Goal: Task Accomplishment & Management: Manage account settings

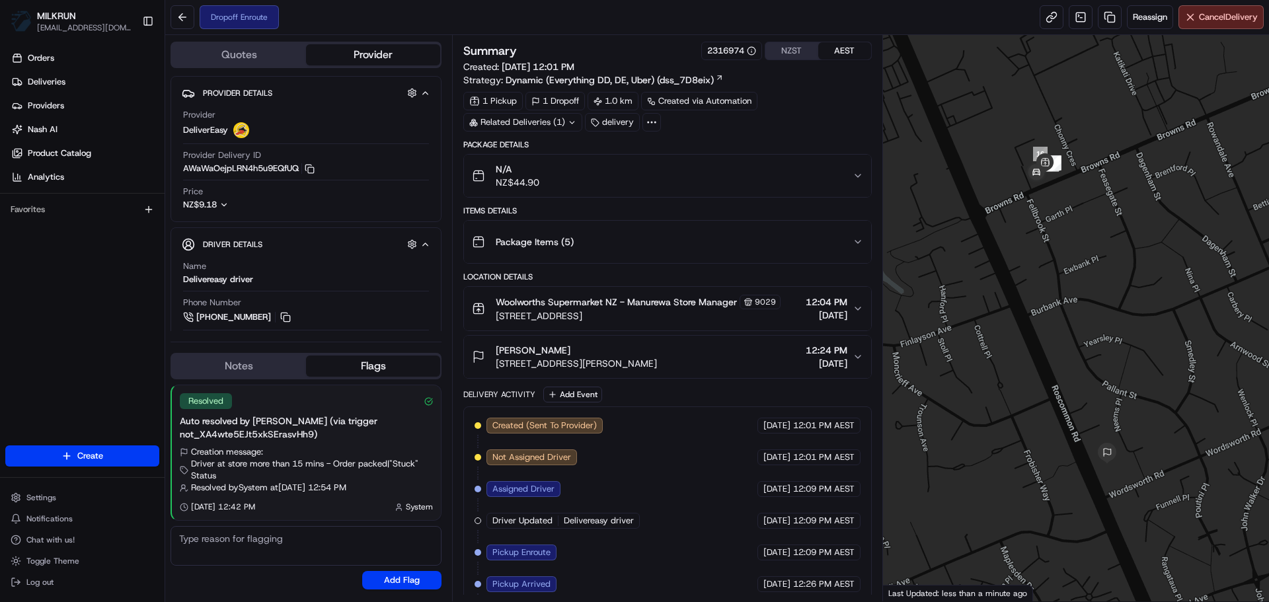
scroll to position [104, 0]
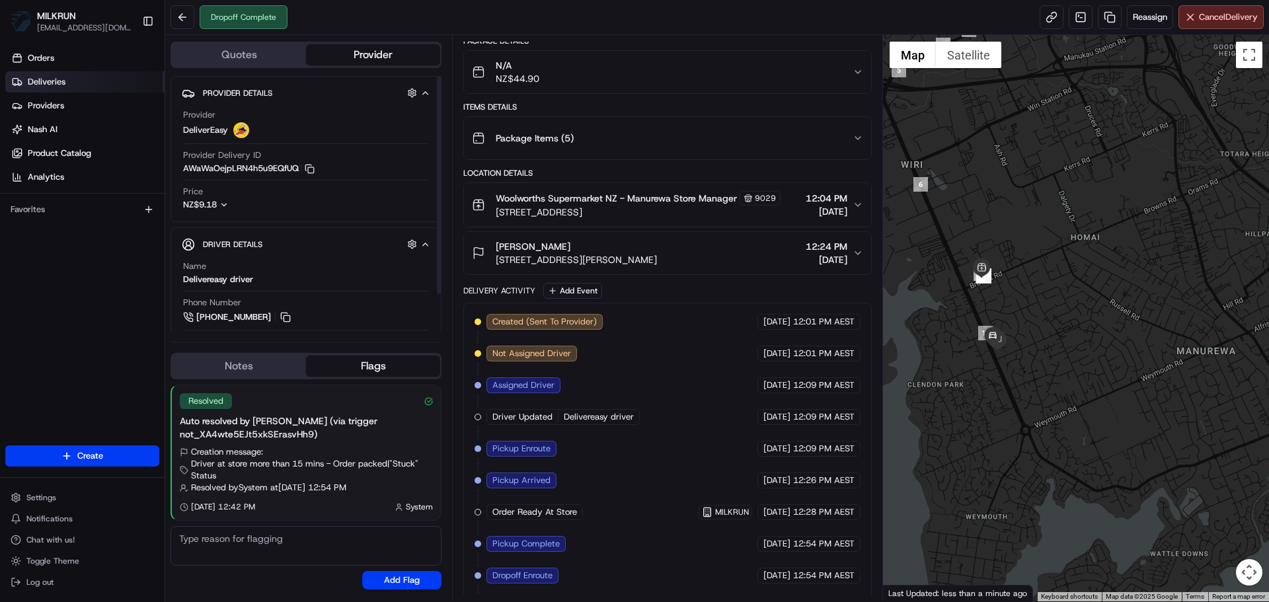
click at [48, 72] on link "Deliveries" at bounding box center [84, 81] width 159 height 21
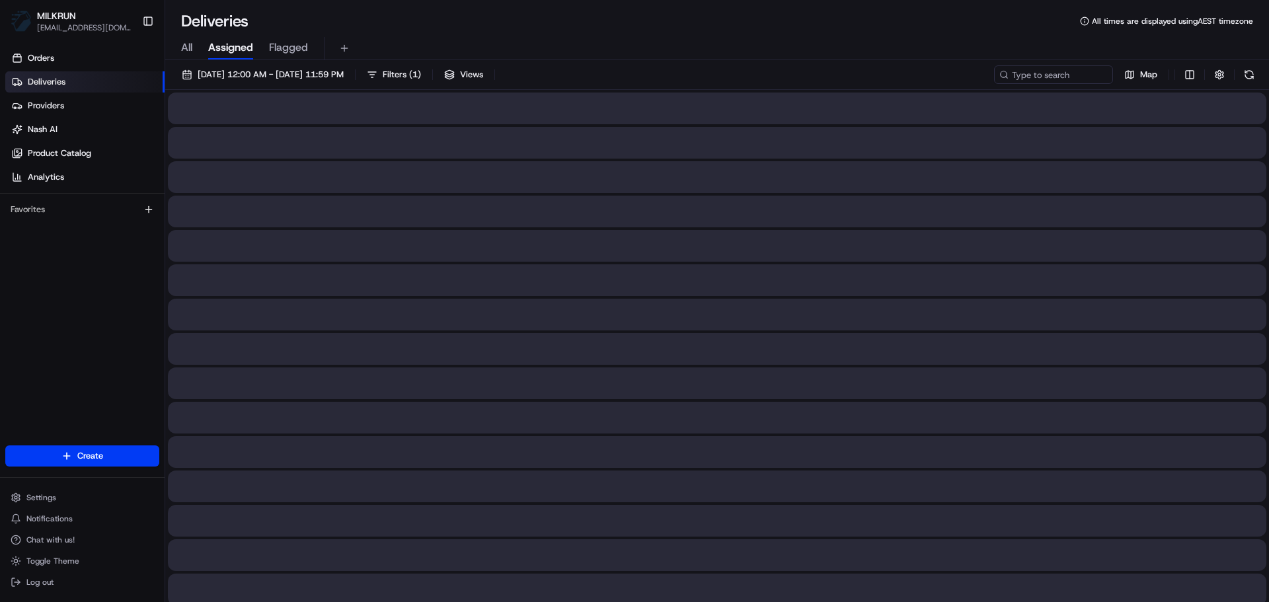
click at [182, 43] on span "All" at bounding box center [186, 48] width 11 height 16
click at [1031, 71] on input at bounding box center [1034, 74] width 159 height 19
paste input "Jayde Dick"
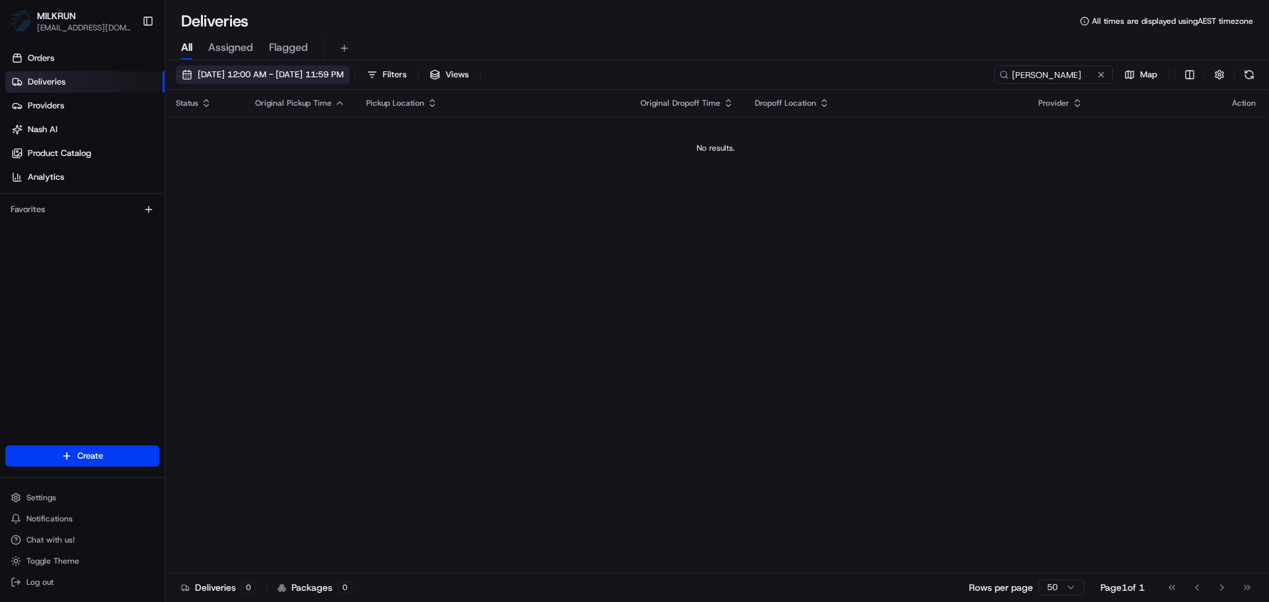
click at [337, 73] on span "23/08/2025 12:00 AM - 23/08/2025 11:59 PM" at bounding box center [271, 75] width 146 height 12
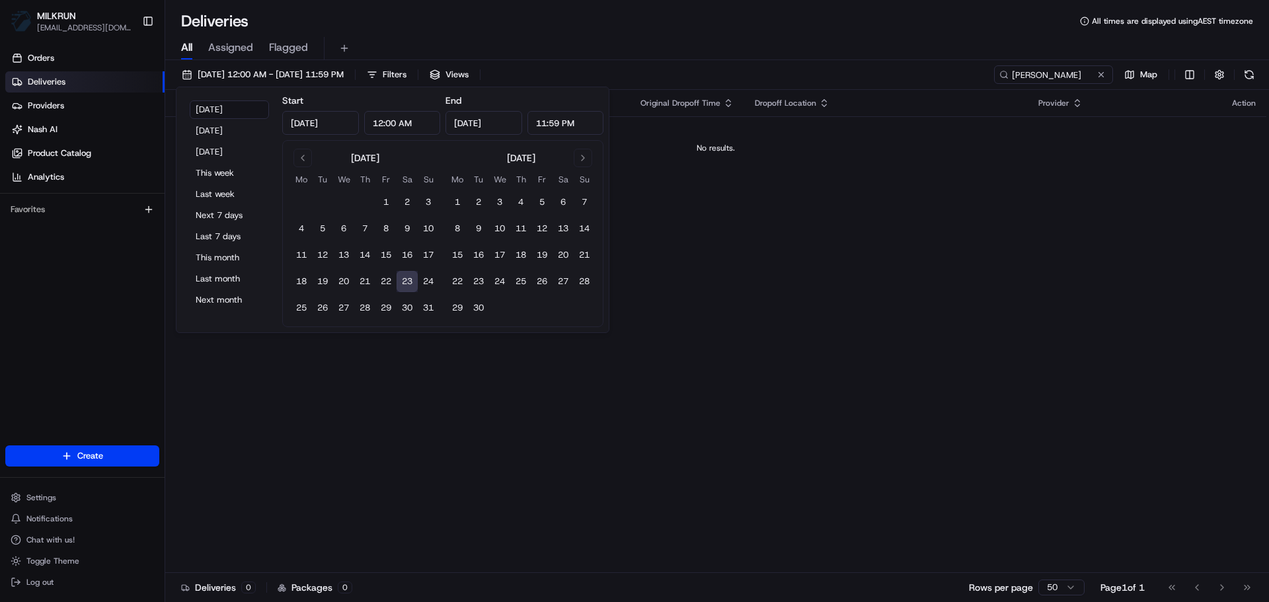
click at [410, 284] on button "23" at bounding box center [407, 281] width 21 height 21
click at [465, 473] on div "Status Original Pickup Time Pickup Location Original Dropoff Time Dropoff Locat…" at bounding box center [715, 331] width 1101 height 483
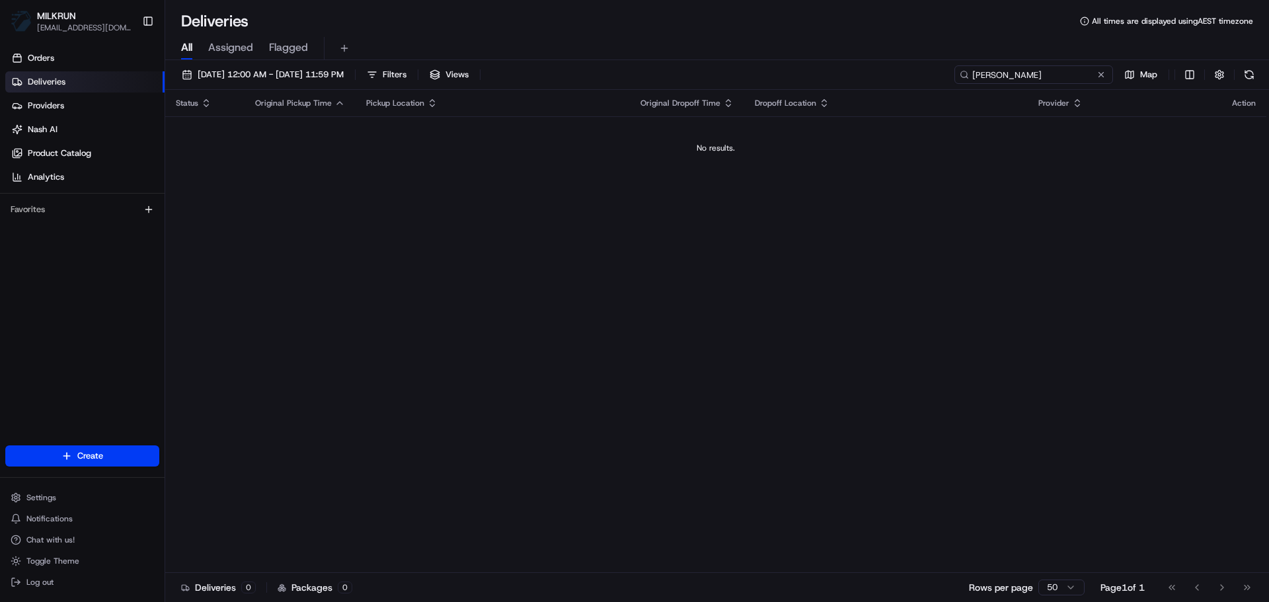
click at [1082, 73] on input "Jayde Dick" at bounding box center [1034, 74] width 159 height 19
click at [1015, 72] on input "Jayde Dick" at bounding box center [1034, 74] width 159 height 19
paste input
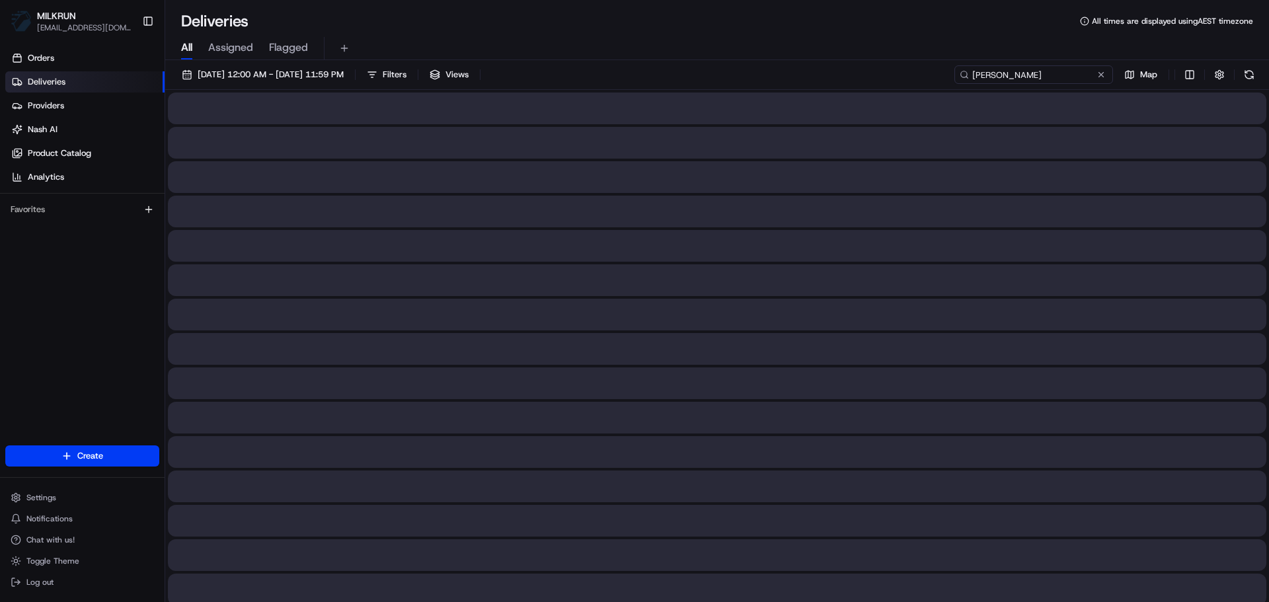
type input "Jayde Dick"
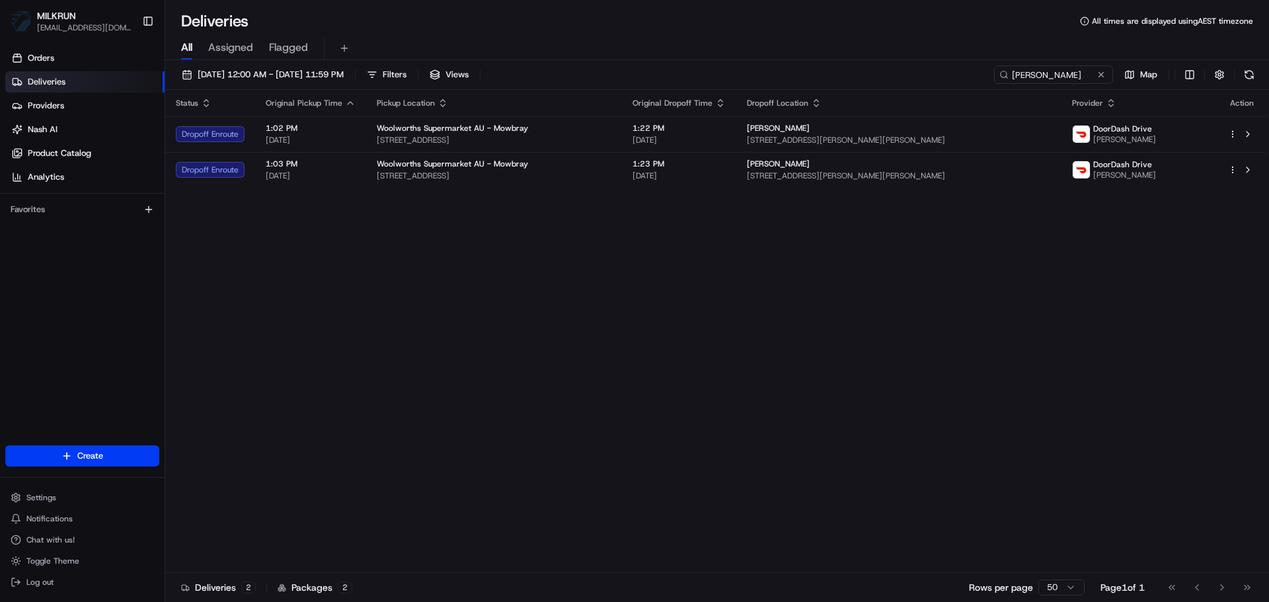
click at [761, 206] on div "Status Original Pickup Time Pickup Location Original Dropoff Time Dropoff Locat…" at bounding box center [715, 331] width 1101 height 483
drag, startPoint x: 709, startPoint y: 358, endPoint x: 567, endPoint y: 254, distance: 176.5
click at [567, 253] on div "Status Original Pickup Time Pickup Location Original Dropoff Time Dropoff Locat…" at bounding box center [715, 331] width 1101 height 483
click at [567, 254] on div "Status Original Pickup Time Pickup Location Original Dropoff Time Dropoff Locat…" at bounding box center [715, 331] width 1101 height 483
drag, startPoint x: 595, startPoint y: 477, endPoint x: 593, endPoint y: 364, distance: 112.4
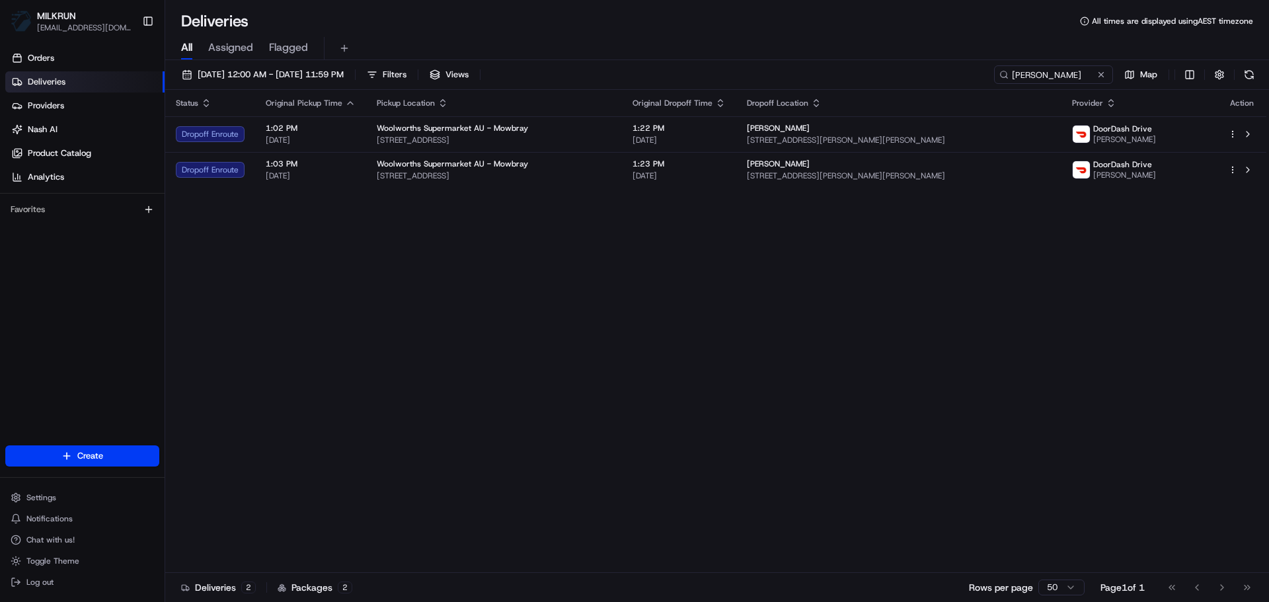
drag, startPoint x: 599, startPoint y: 340, endPoint x: 607, endPoint y: 417, distance: 77.1
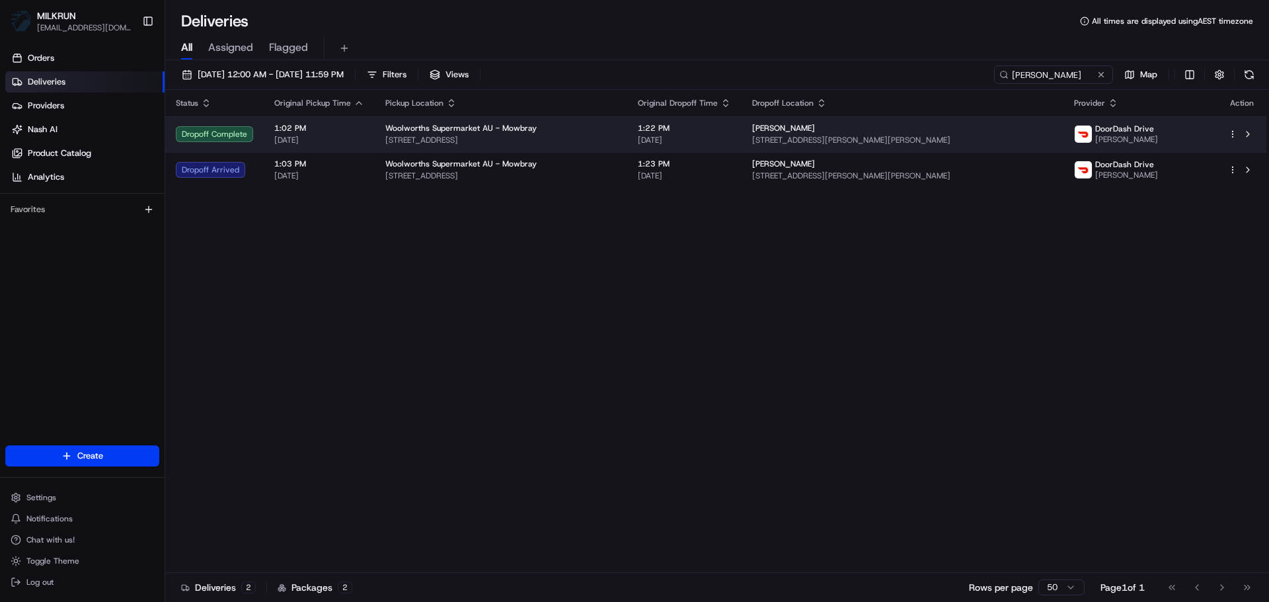
click at [627, 149] on td "Woolworths Supermarket AU - Mowbray 262 Invermay Rd, Mowbray, TAS 7248, AU" at bounding box center [501, 134] width 253 height 36
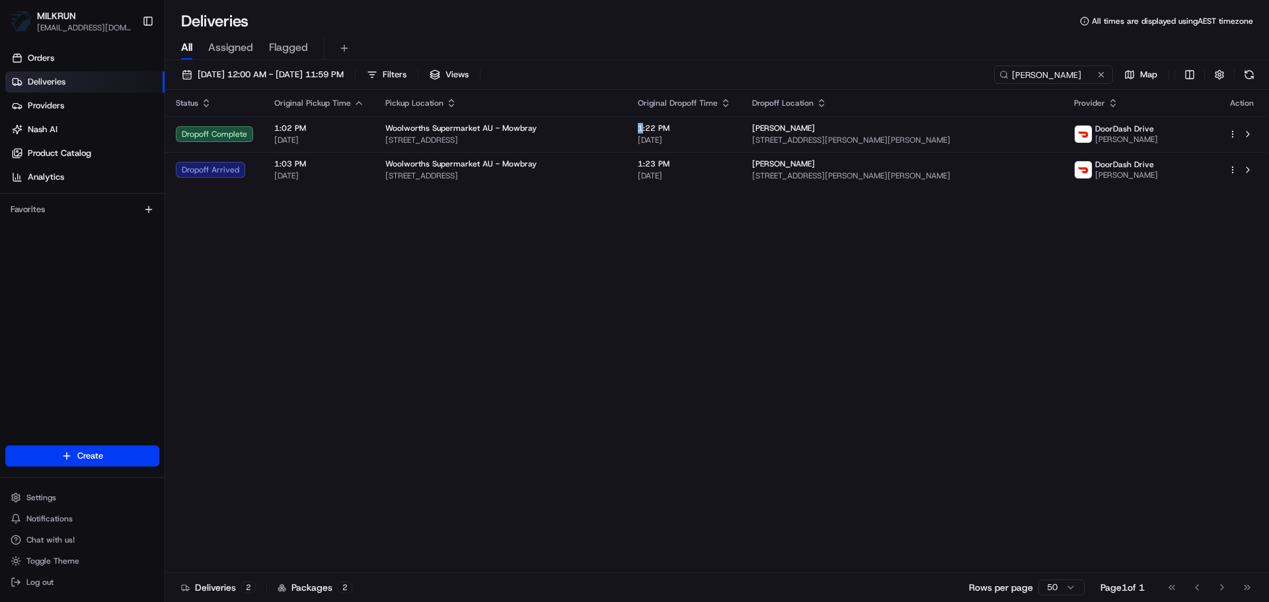
click at [685, 133] on td "1:22 PM 23/08/2025" at bounding box center [684, 134] width 114 height 36
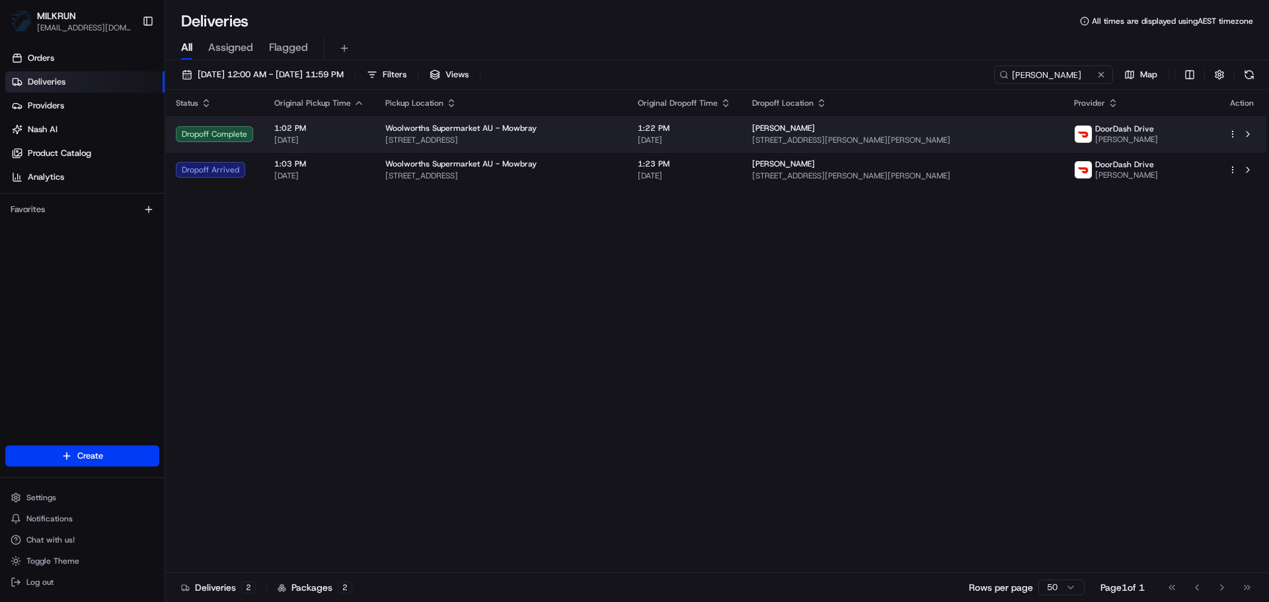
click at [848, 126] on div "Jayde Dick" at bounding box center [902, 128] width 301 height 11
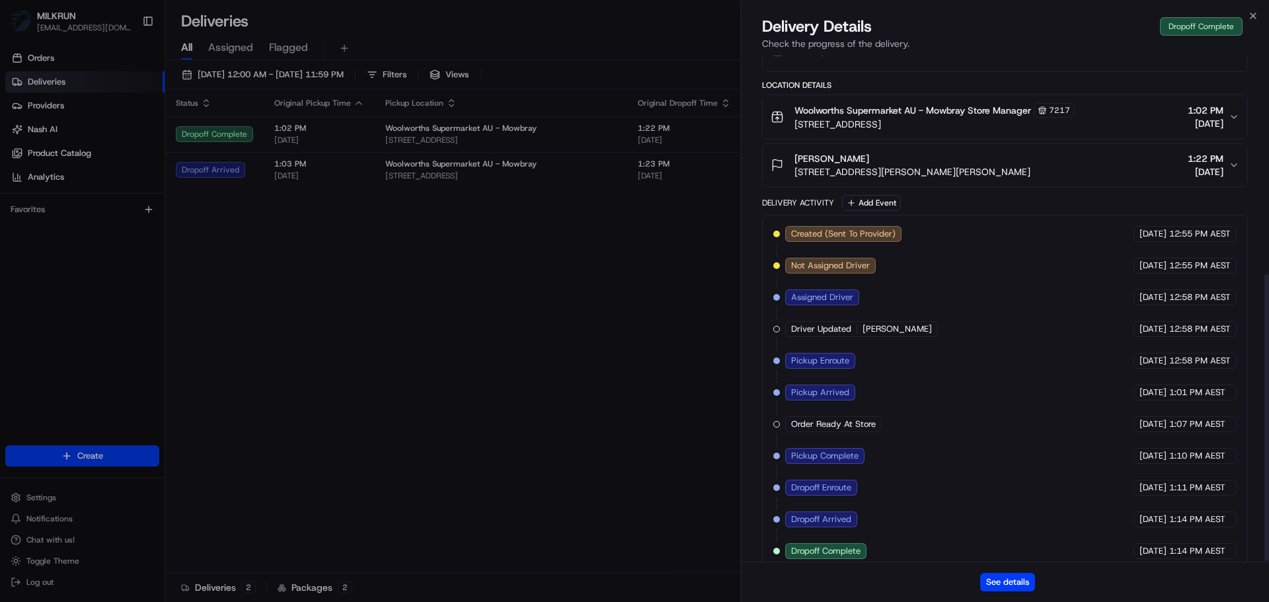
scroll to position [385, 0]
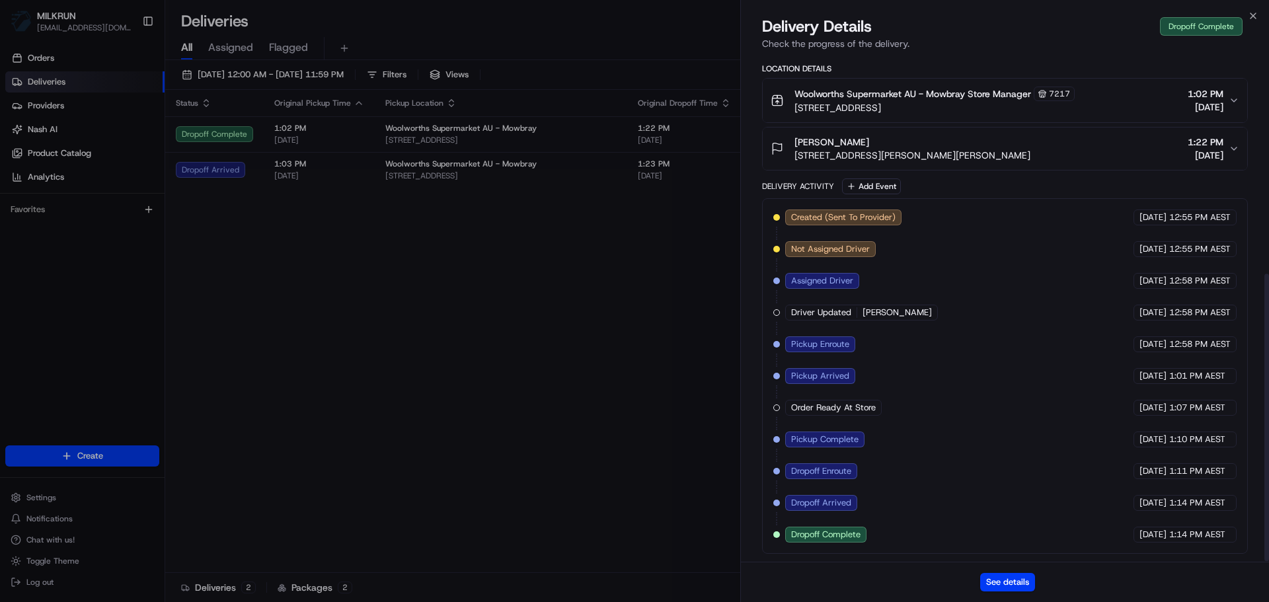
drag, startPoint x: 241, startPoint y: 392, endPoint x: 237, endPoint y: 401, distance: 9.8
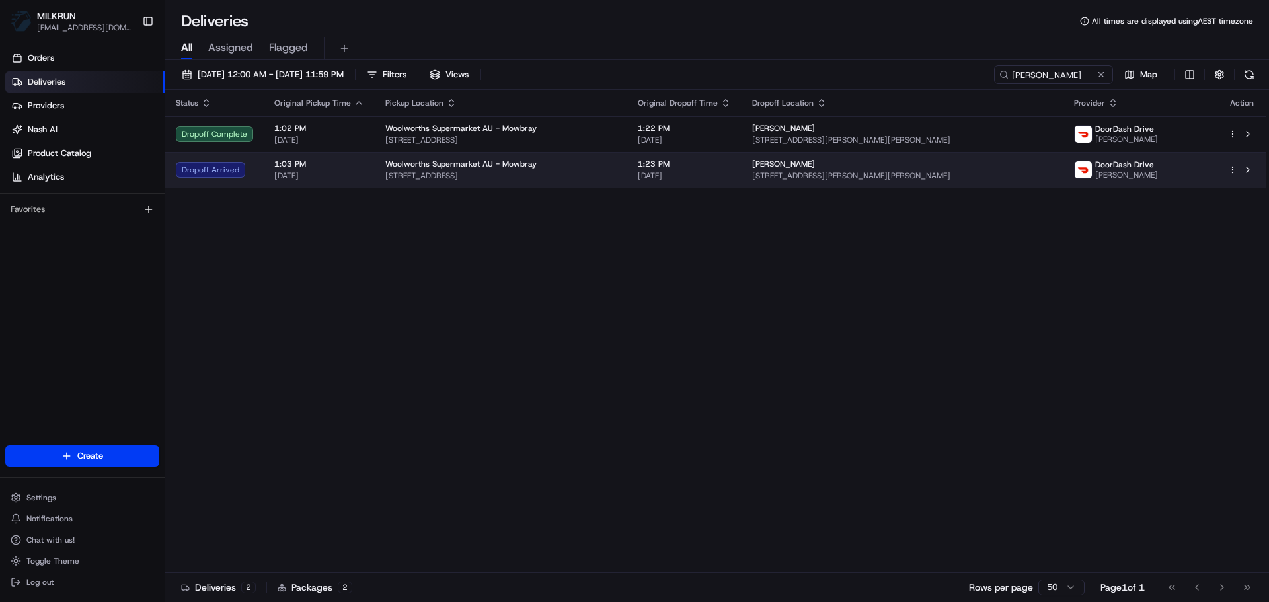
click at [303, 180] on span "[DATE]" at bounding box center [319, 176] width 90 height 11
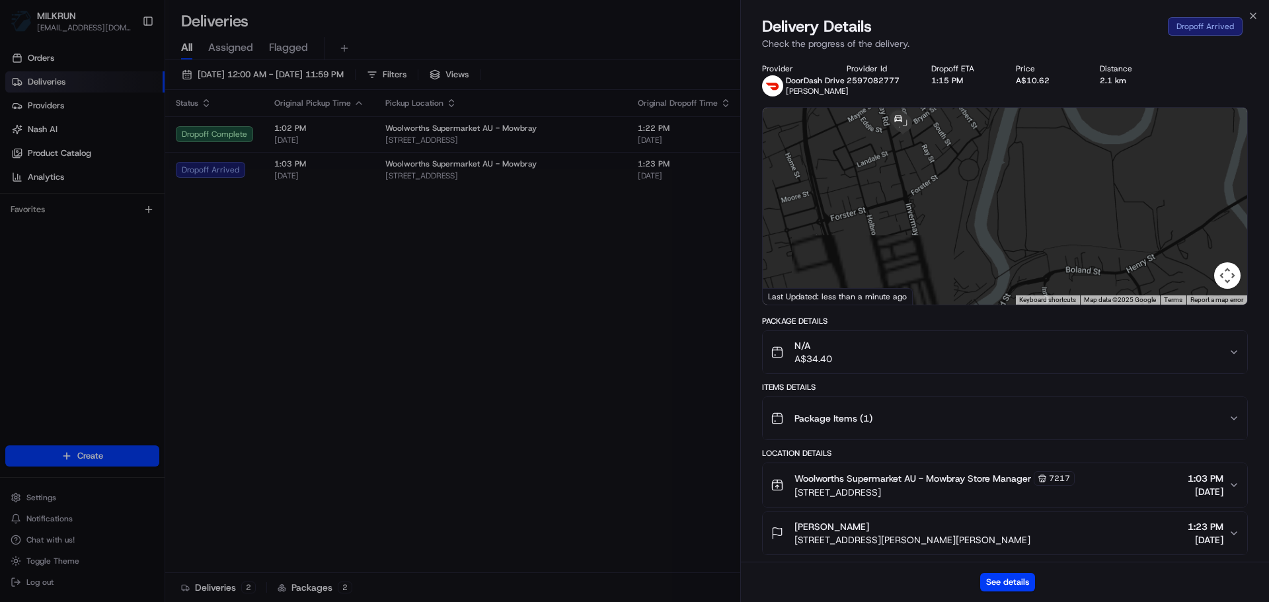
drag, startPoint x: 873, startPoint y: 264, endPoint x: 875, endPoint y: 13, distance: 251.2
click at [875, 13] on div "Close Delivery Details Dropoff Arrived Check the progress of the delivery. Prov…" at bounding box center [1004, 301] width 529 height 602
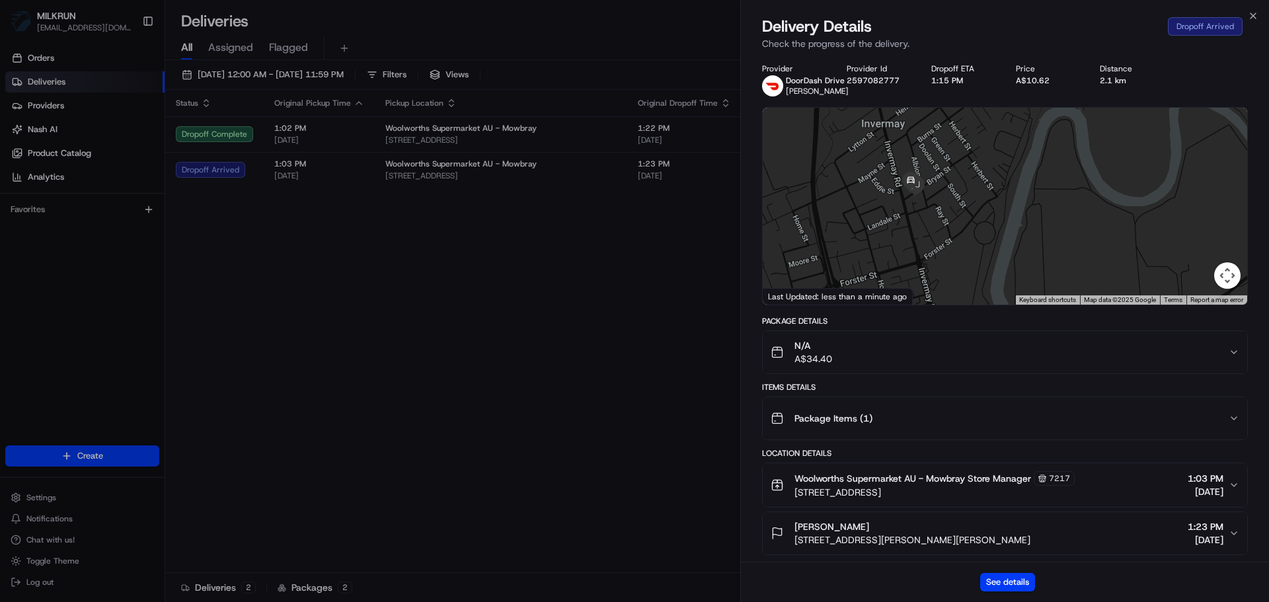
drag, startPoint x: 830, startPoint y: 214, endPoint x: 848, endPoint y: 286, distance: 73.6
click at [848, 286] on div at bounding box center [1005, 206] width 485 height 197
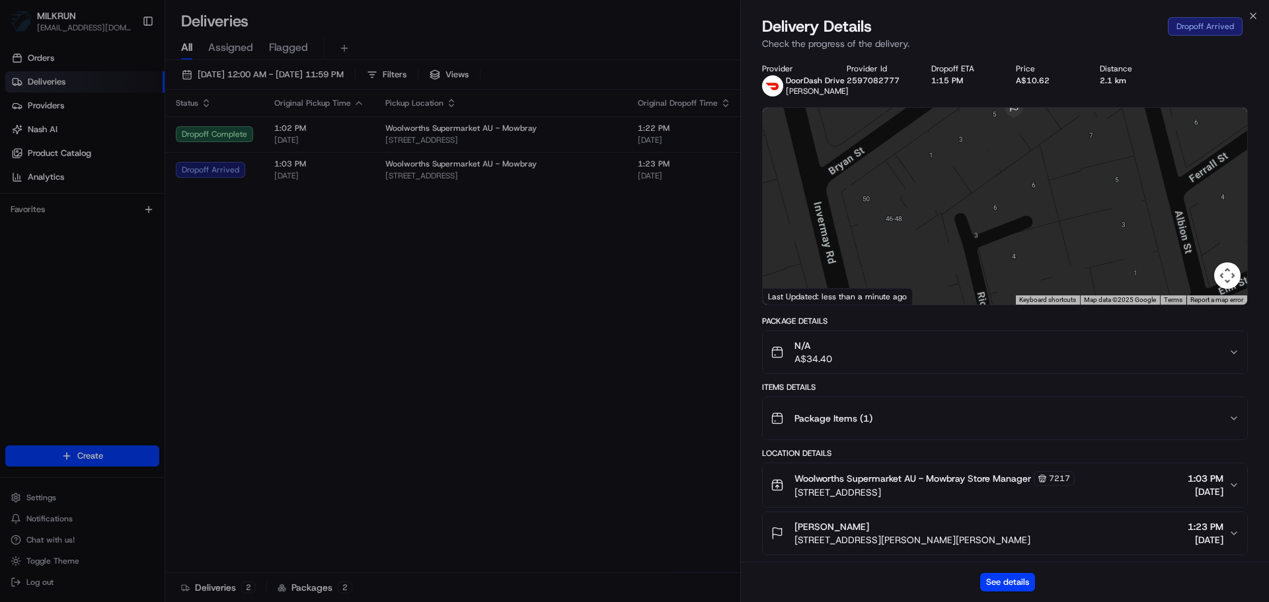
drag, startPoint x: 936, startPoint y: 194, endPoint x: 935, endPoint y: 206, distance: 11.9
click at [935, 206] on div at bounding box center [1005, 206] width 485 height 197
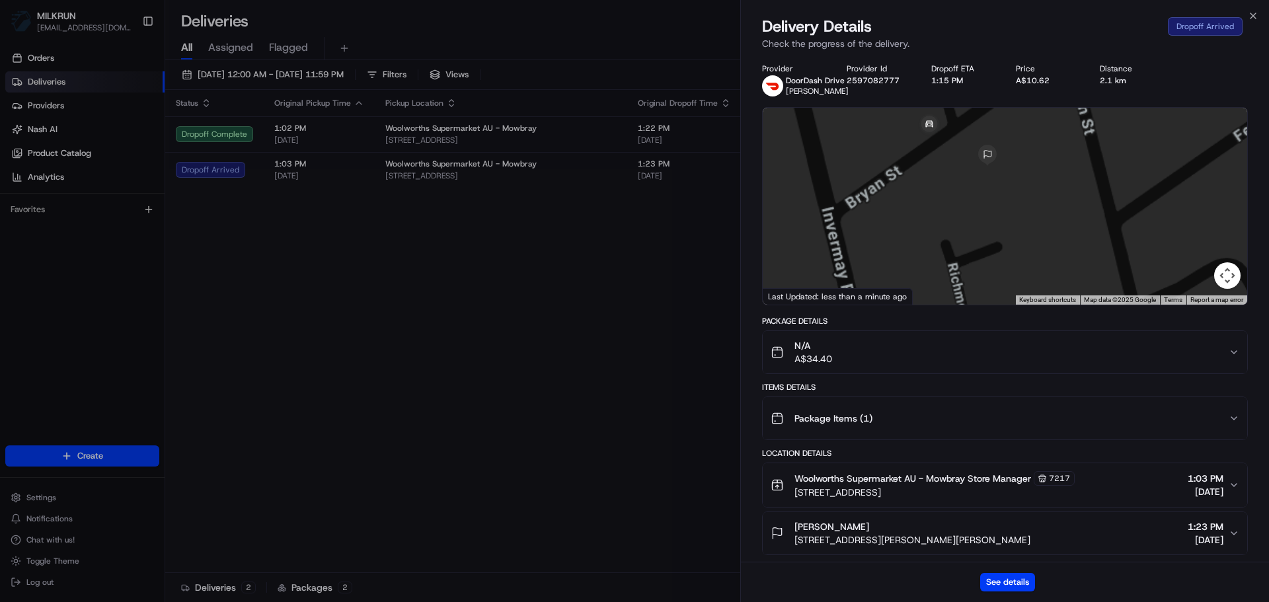
drag, startPoint x: 951, startPoint y: 180, endPoint x: 917, endPoint y: 243, distance: 71.3
click at [917, 243] on div at bounding box center [1005, 206] width 485 height 197
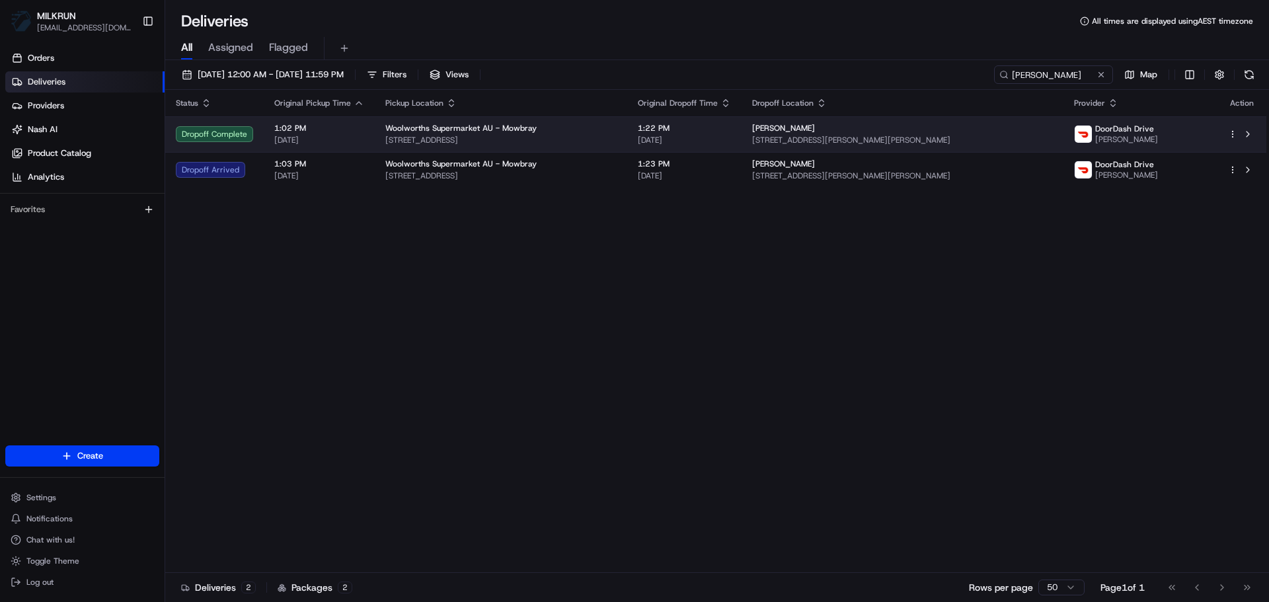
click at [549, 126] on div "Woolworths Supermarket AU - Mowbray" at bounding box center [500, 128] width 231 height 11
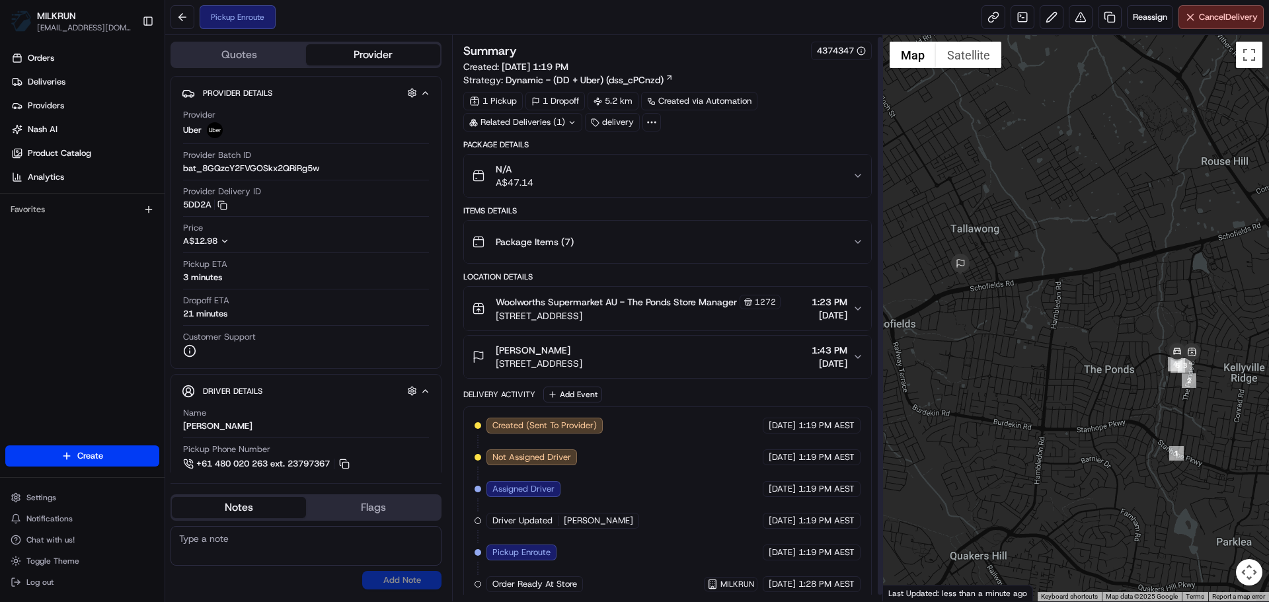
scroll to position [9, 0]
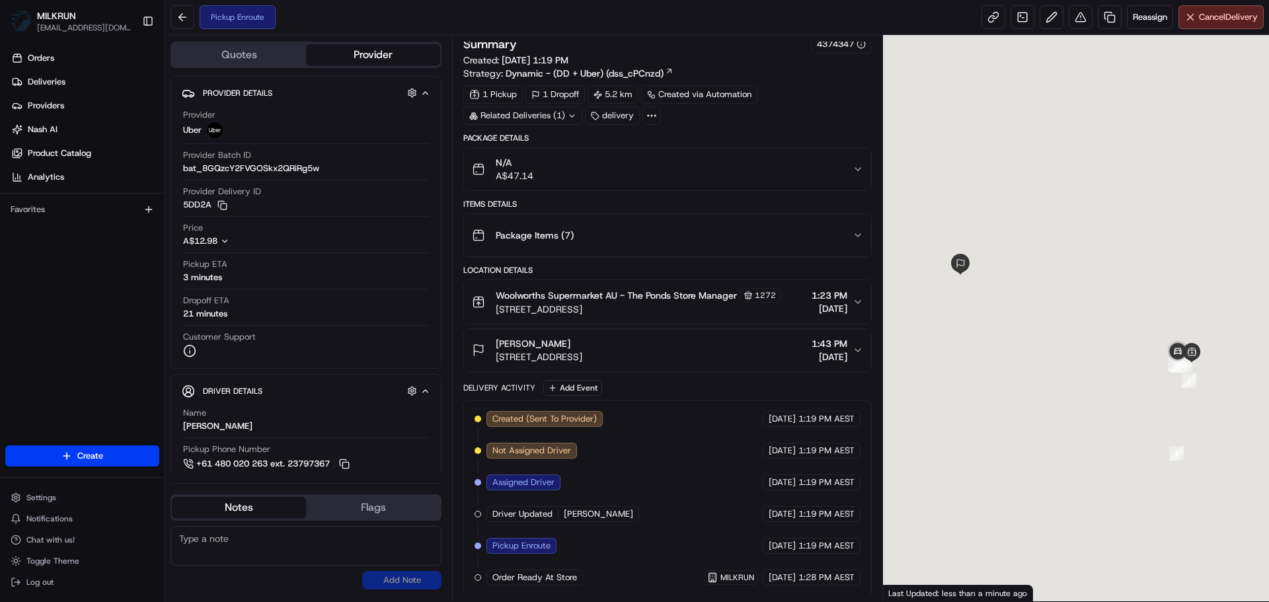
scroll to position [9, 0]
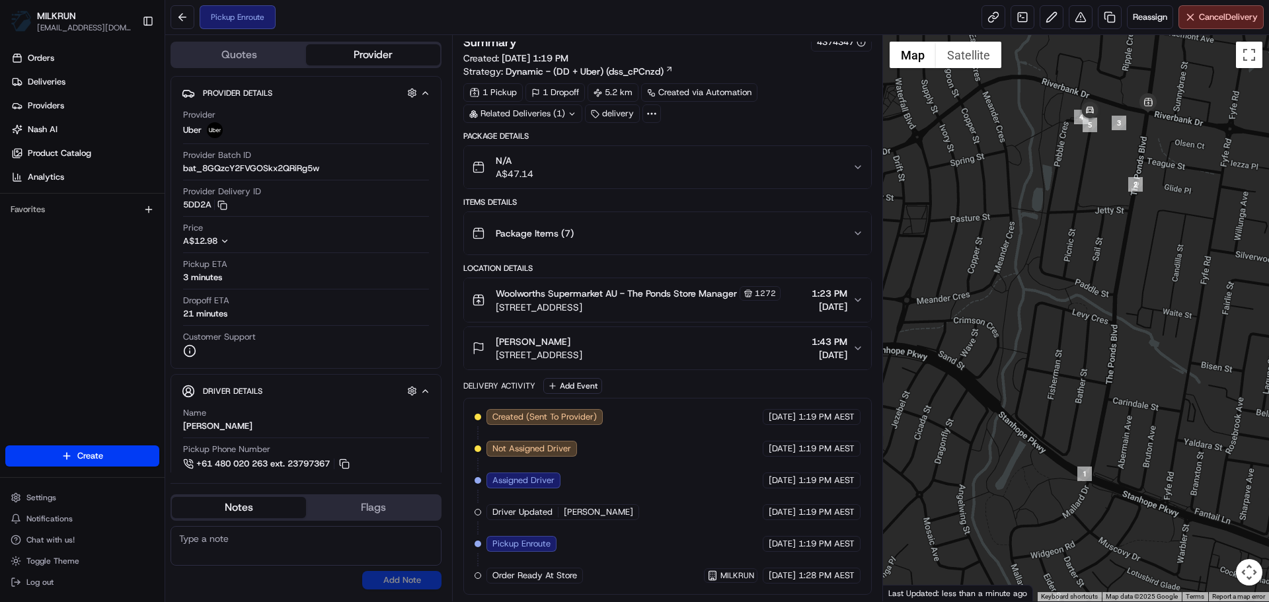
drag, startPoint x: 1014, startPoint y: 95, endPoint x: 967, endPoint y: 196, distance: 111.8
click at [968, 196] on div at bounding box center [1076, 318] width 387 height 567
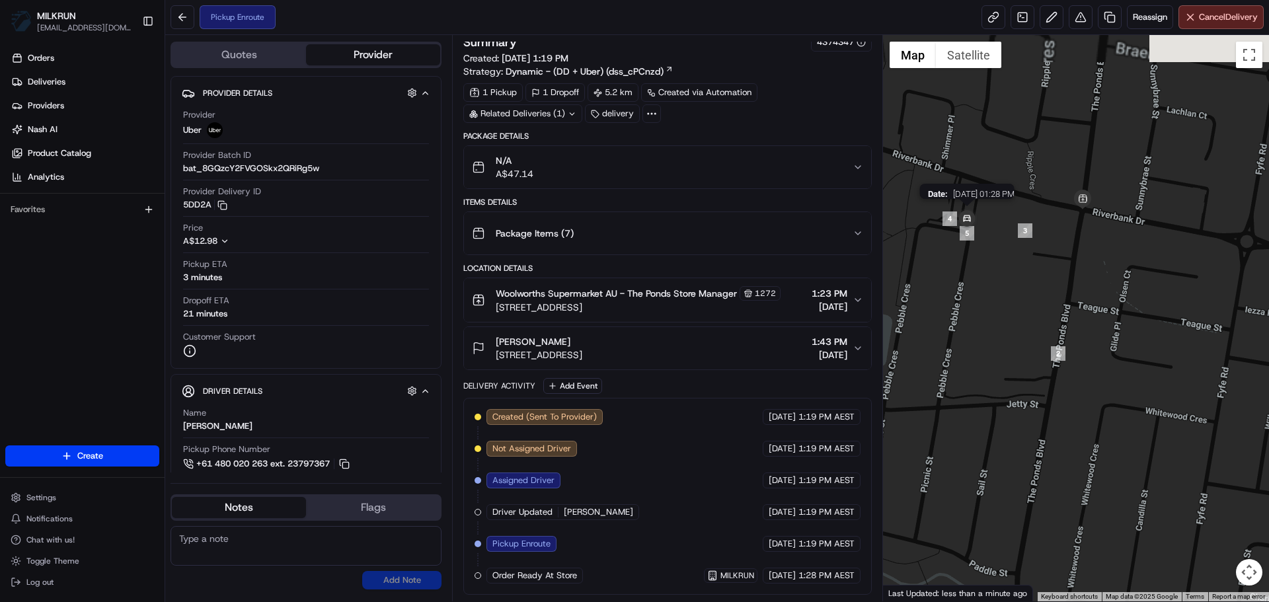
drag, startPoint x: 1057, startPoint y: 181, endPoint x: 971, endPoint y: 231, distance: 99.0
click at [971, 231] on img at bounding box center [967, 219] width 26 height 26
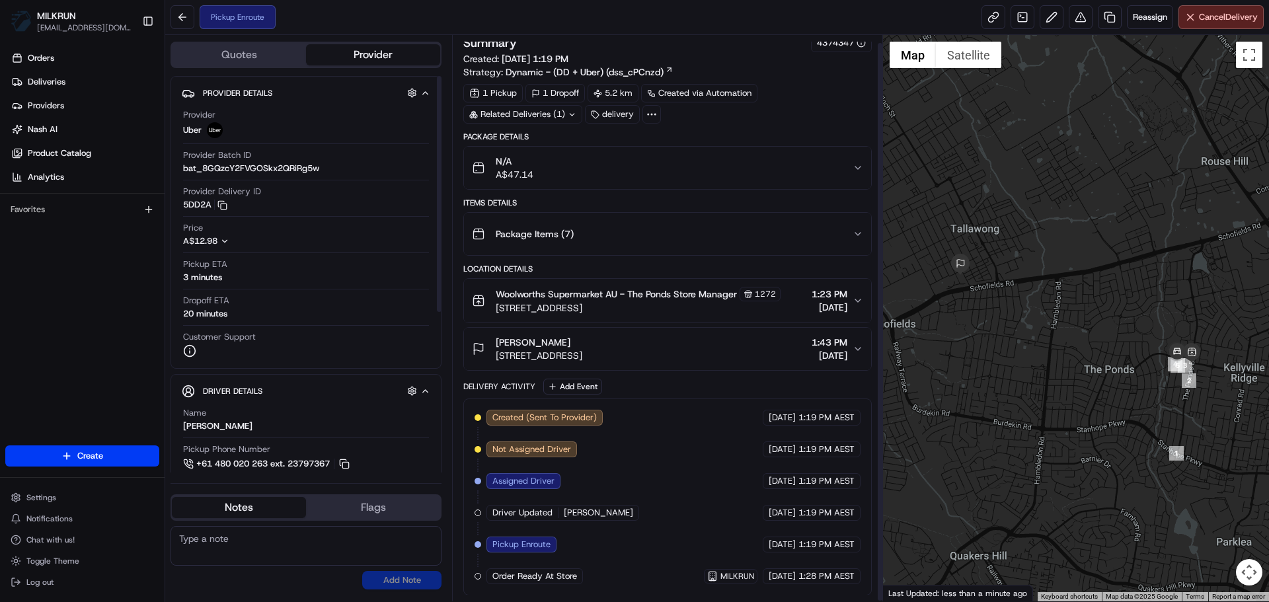
scroll to position [9, 0]
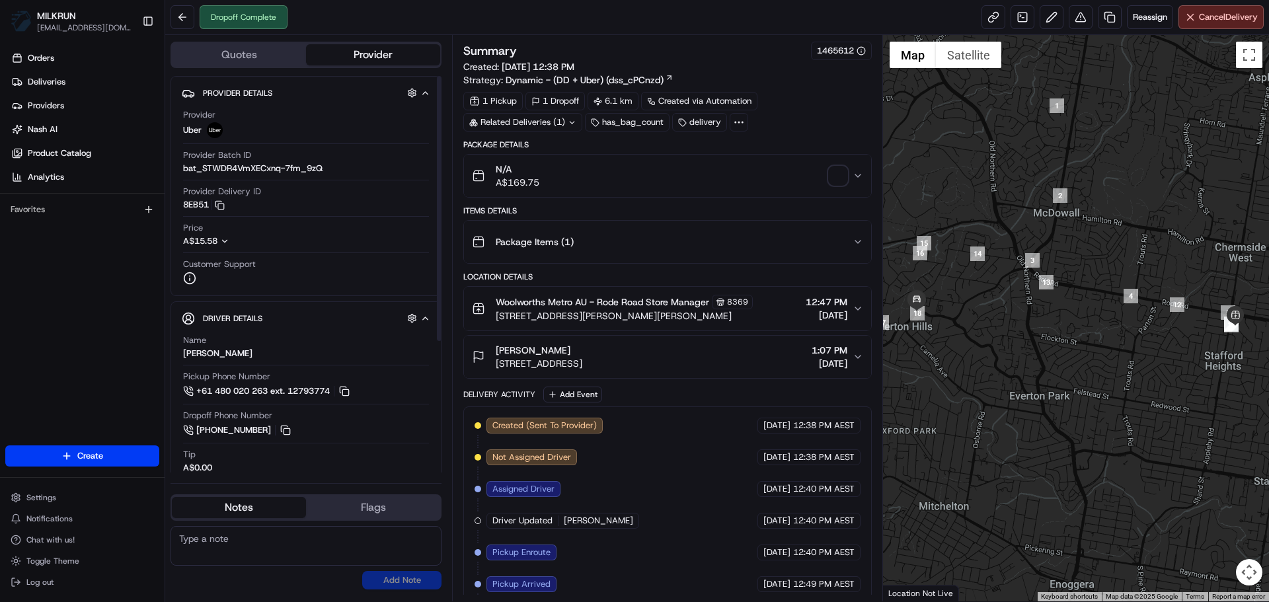
drag, startPoint x: 281, startPoint y: 348, endPoint x: 167, endPoint y: 348, distance: 113.7
click at [167, 348] on div "Quotes Provider Provider Details Hidden ( 3 ) Provider Uber Provider Batch ID b…" at bounding box center [308, 318] width 287 height 567
click at [238, 355] on div "TARUN TANEJA T." at bounding box center [217, 354] width 69 height 12
click at [239, 355] on div "TARUN TANEJA T." at bounding box center [217, 354] width 69 height 12
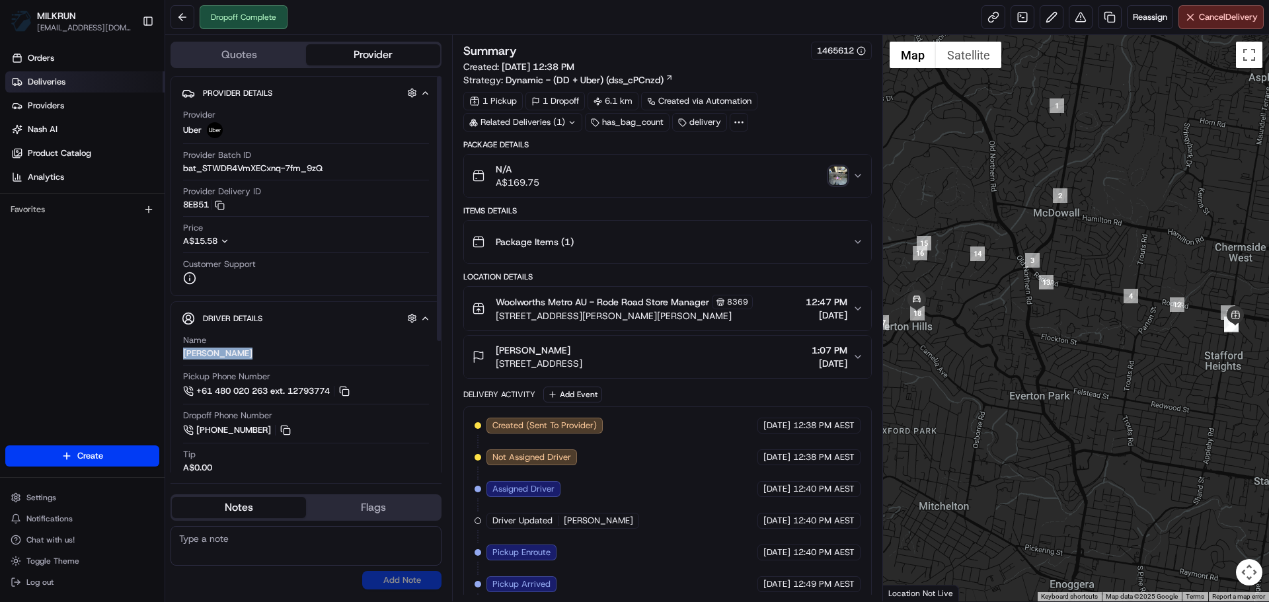
click at [56, 80] on span "Deliveries" at bounding box center [47, 82] width 38 height 12
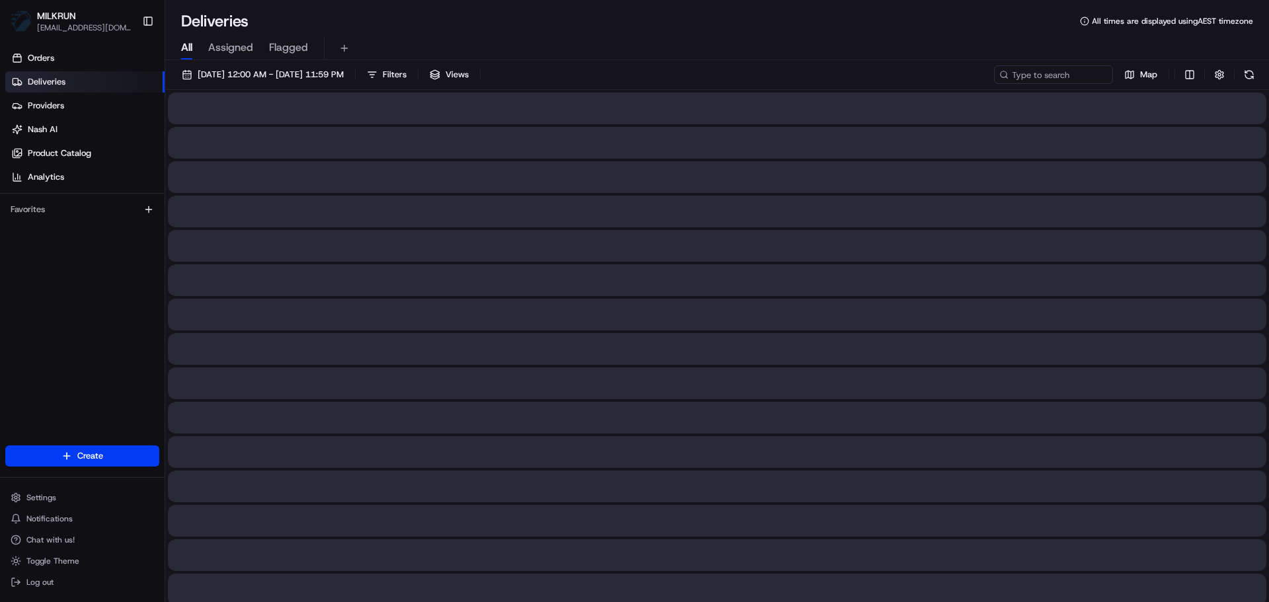
click at [189, 42] on span "All" at bounding box center [186, 48] width 11 height 16
paste input "TARUN TANEJA T."
type input "TARUN TANEJA T."
drag, startPoint x: 1090, startPoint y: 248, endPoint x: 1073, endPoint y: 80, distance: 168.8
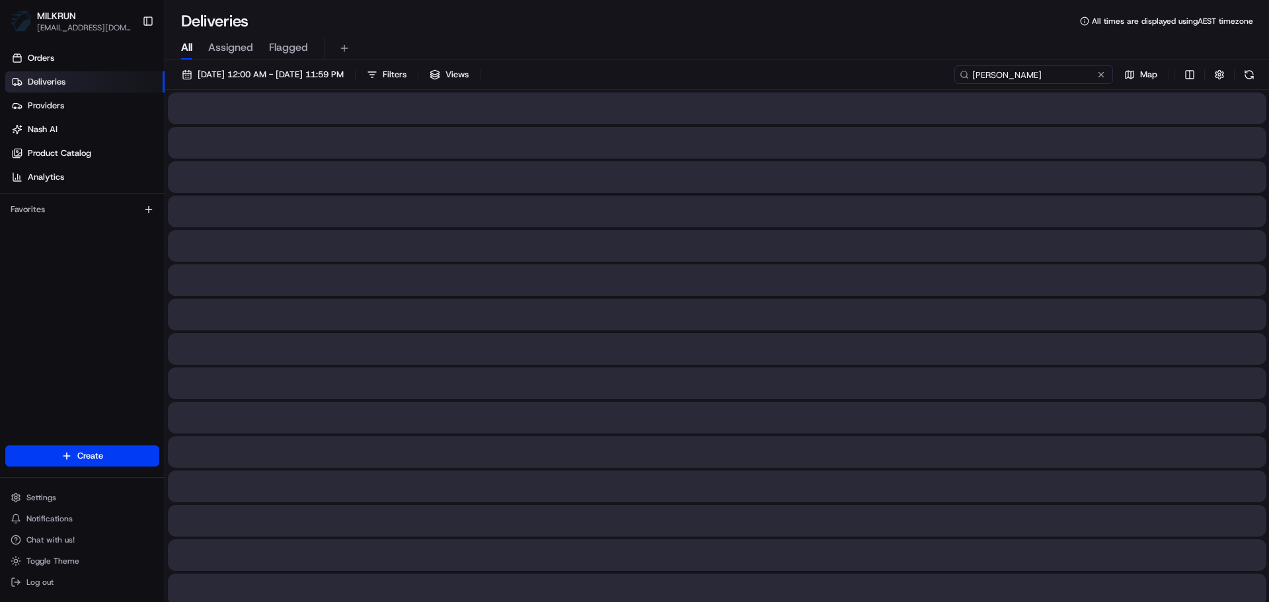
click at [1073, 77] on input "TARUN TANEJA T." at bounding box center [1034, 74] width 159 height 19
click at [1060, 73] on input "[PERSON_NAME]" at bounding box center [1034, 74] width 159 height 19
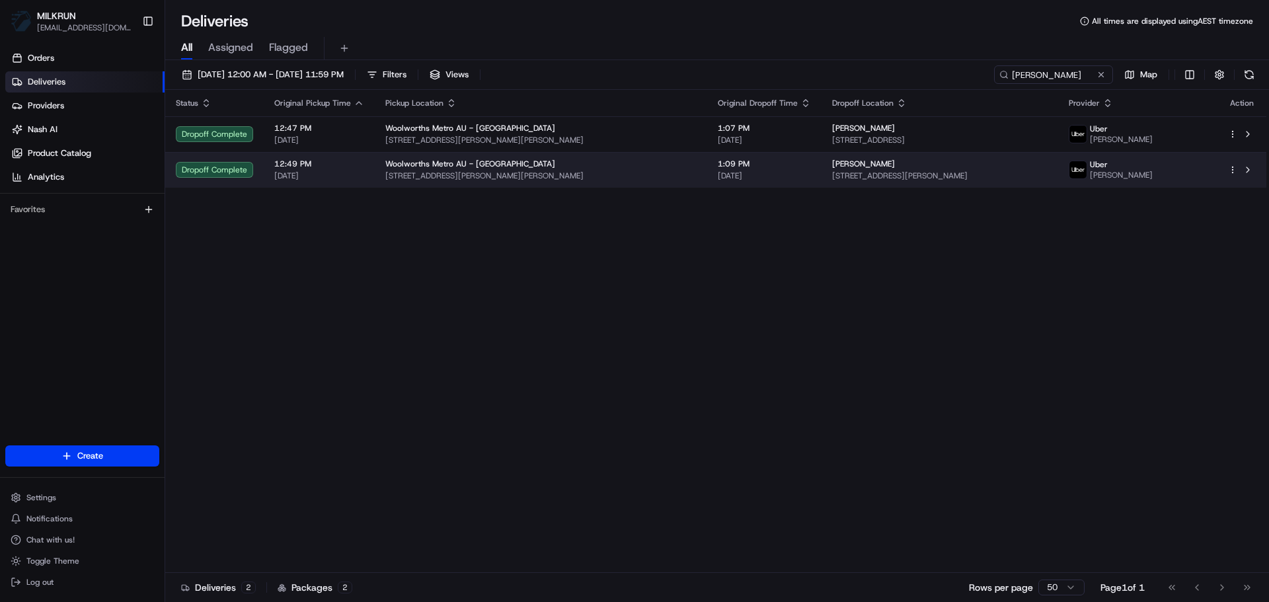
click at [718, 161] on span "1:09 PM" at bounding box center [764, 164] width 93 height 11
click at [707, 155] on td "1:09 PM 23/08/2025" at bounding box center [764, 170] width 114 height 36
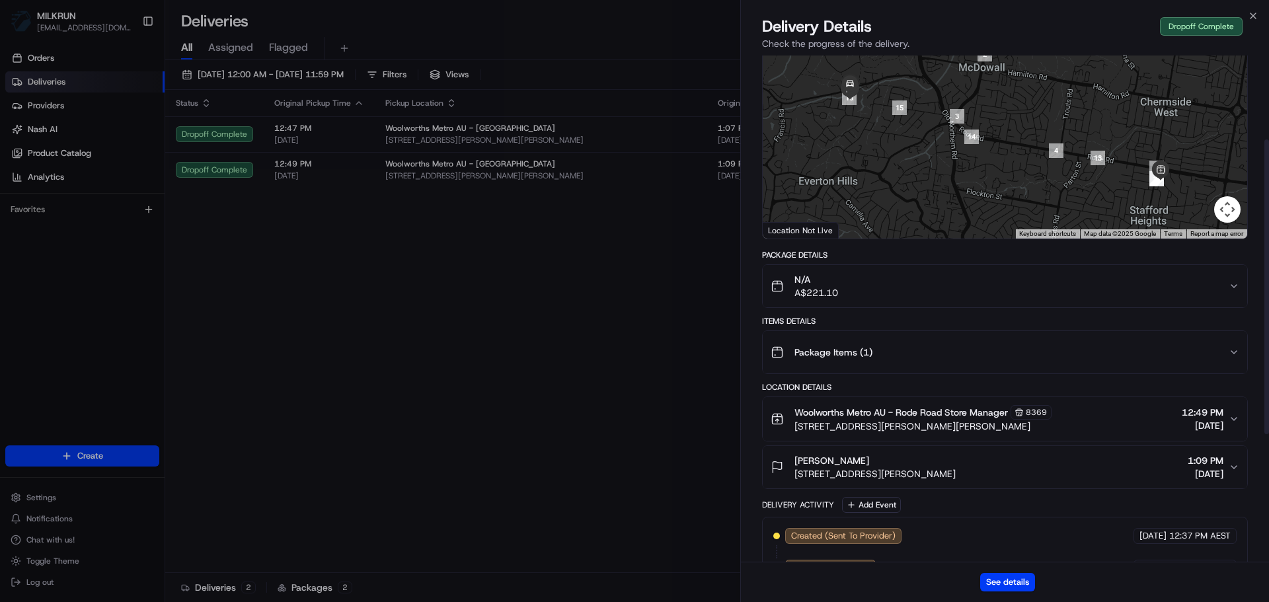
scroll to position [364, 0]
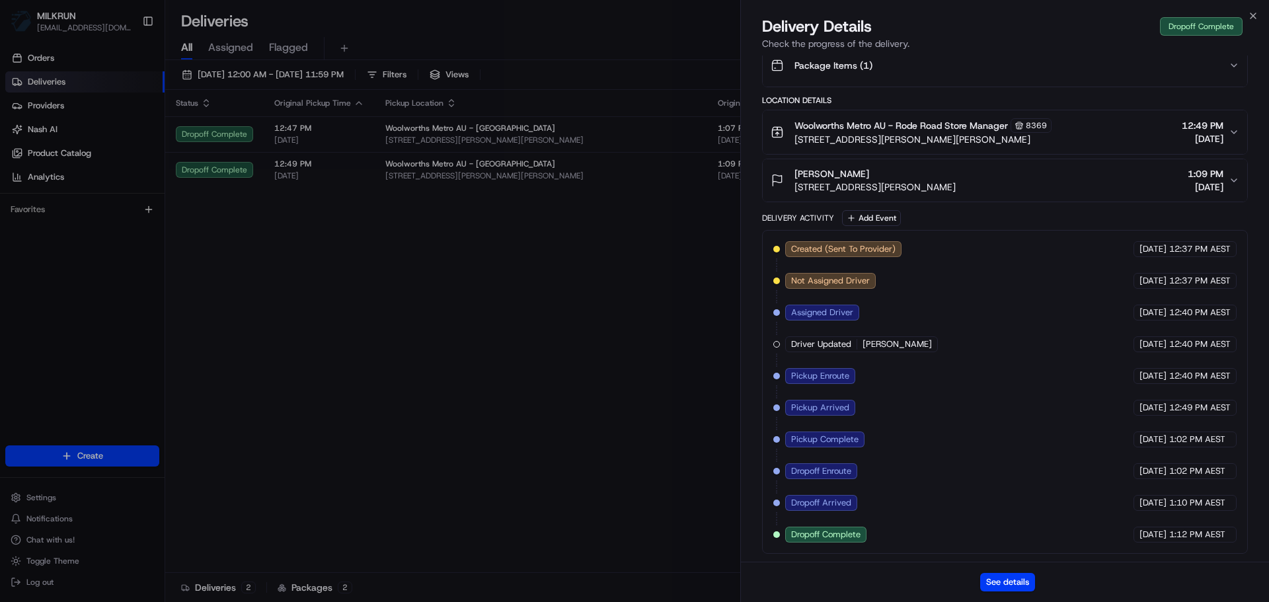
drag, startPoint x: 896, startPoint y: 171, endPoint x: 790, endPoint y: 169, distance: 105.8
click at [790, 169] on div "Kathleen McLaughlin 5 Arthur St, Everton Hills, QLD 4053, AU" at bounding box center [863, 180] width 185 height 26
click at [818, 173] on span "Kathleen McLaughlin" at bounding box center [832, 173] width 75 height 13
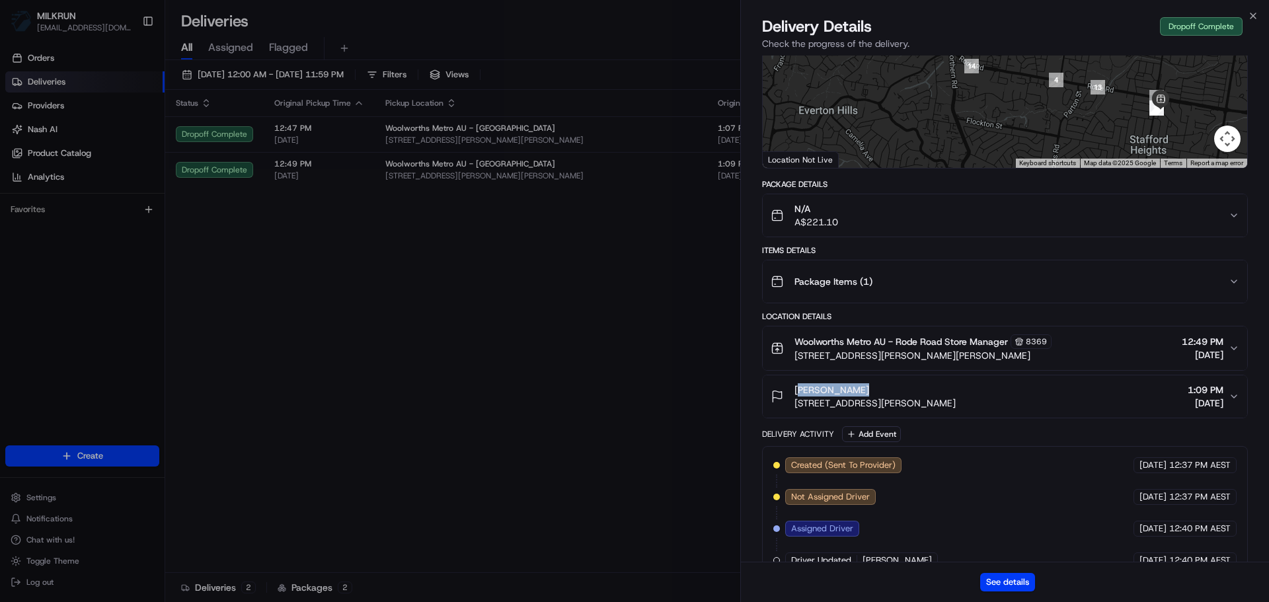
scroll to position [0, 0]
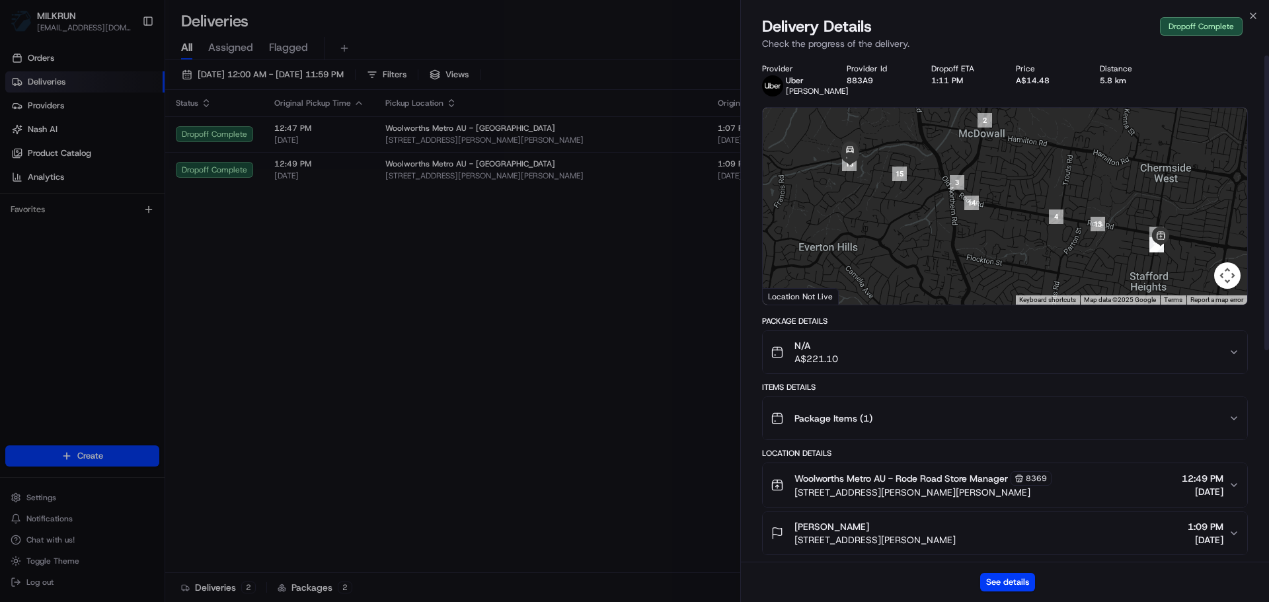
click at [917, 391] on div "Package Details N/A A$221.10 Items Details Package Items ( 1 ) Location Details…" at bounding box center [1005, 611] width 486 height 591
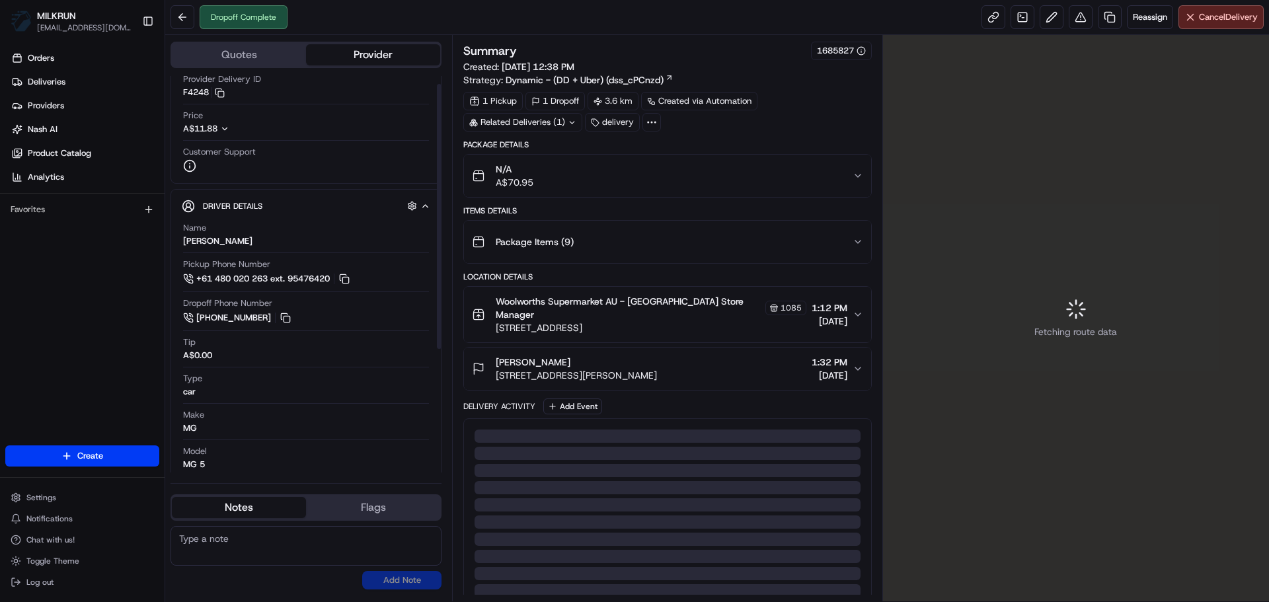
scroll to position [132, 0]
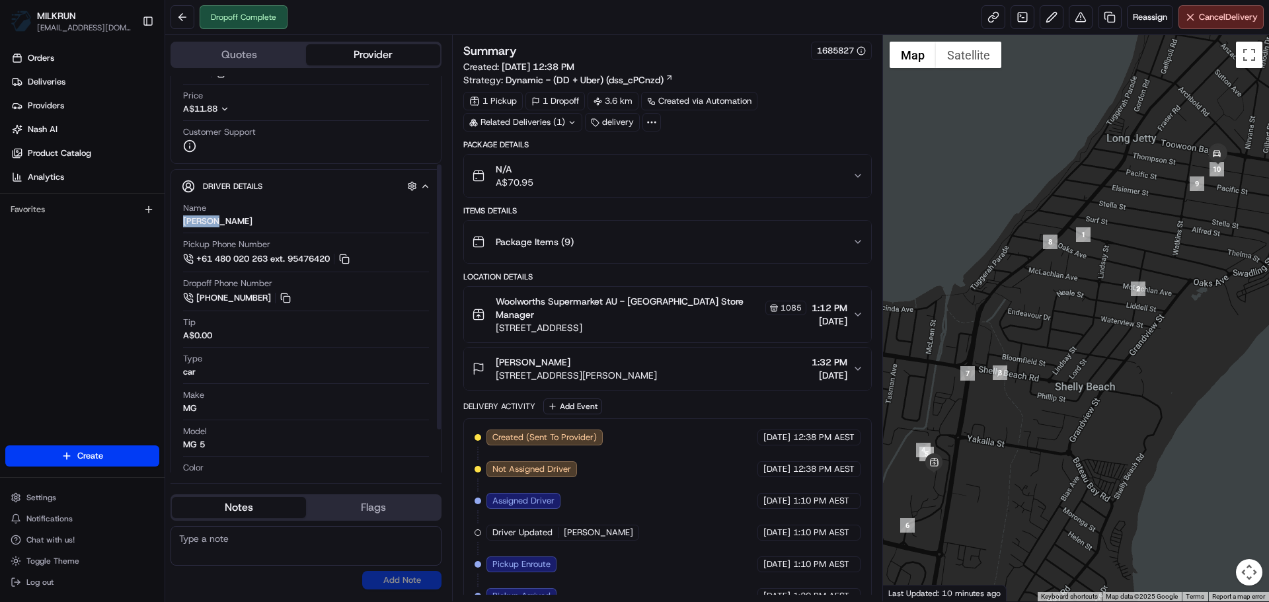
drag, startPoint x: 227, startPoint y: 220, endPoint x: 185, endPoint y: 220, distance: 42.3
click at [185, 220] on div "Name [PERSON_NAME]" at bounding box center [306, 214] width 246 height 25
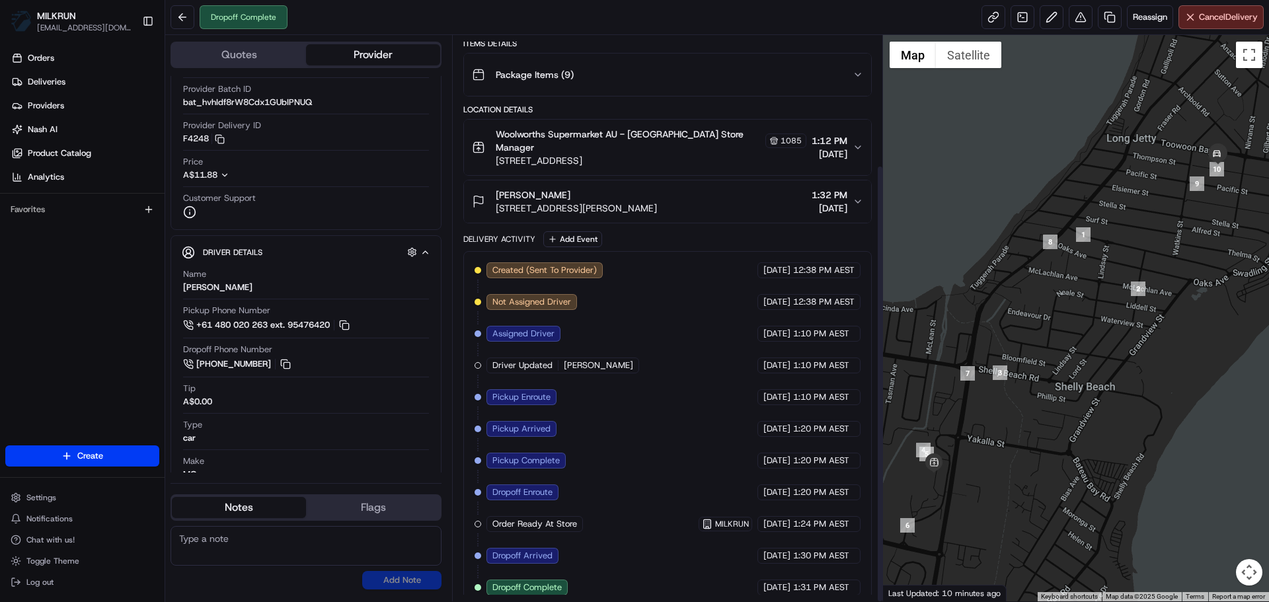
scroll to position [0, 0]
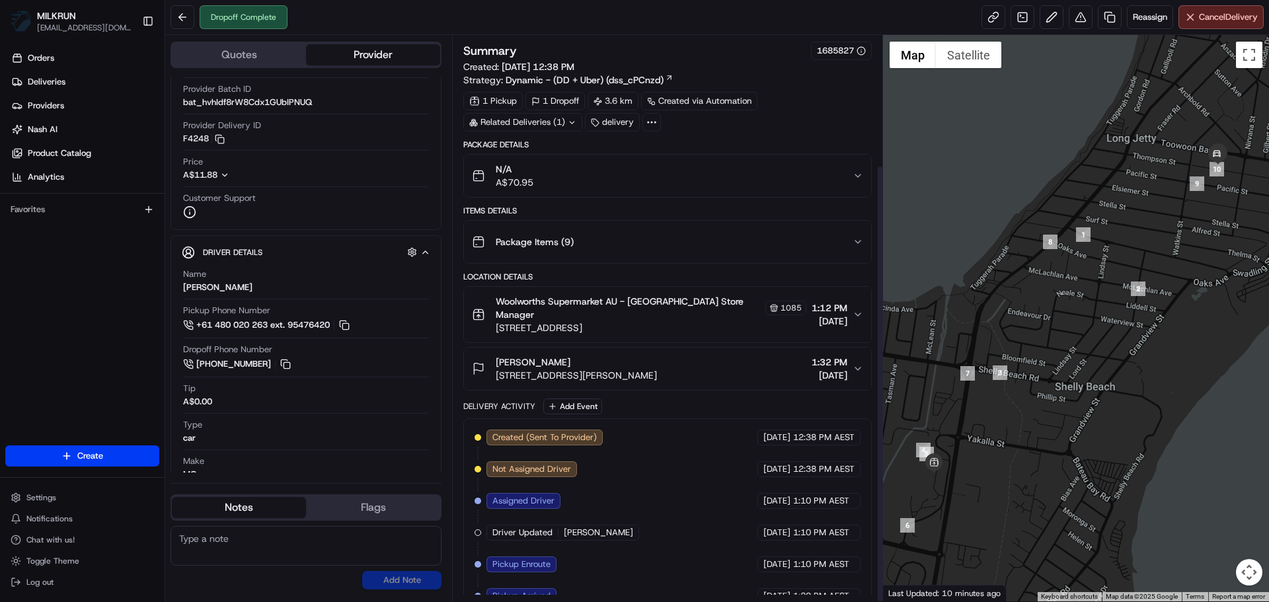
drag, startPoint x: 495, startPoint y: 430, endPoint x: 337, endPoint y: 89, distance: 376.0
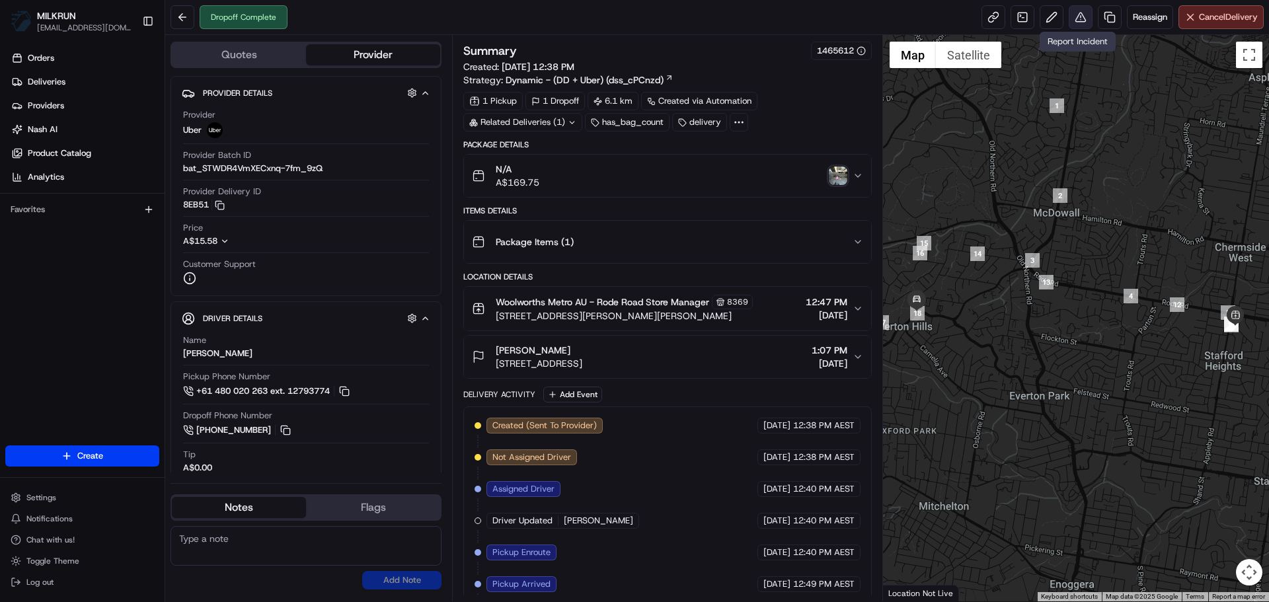
click at [1078, 18] on button at bounding box center [1081, 17] width 24 height 24
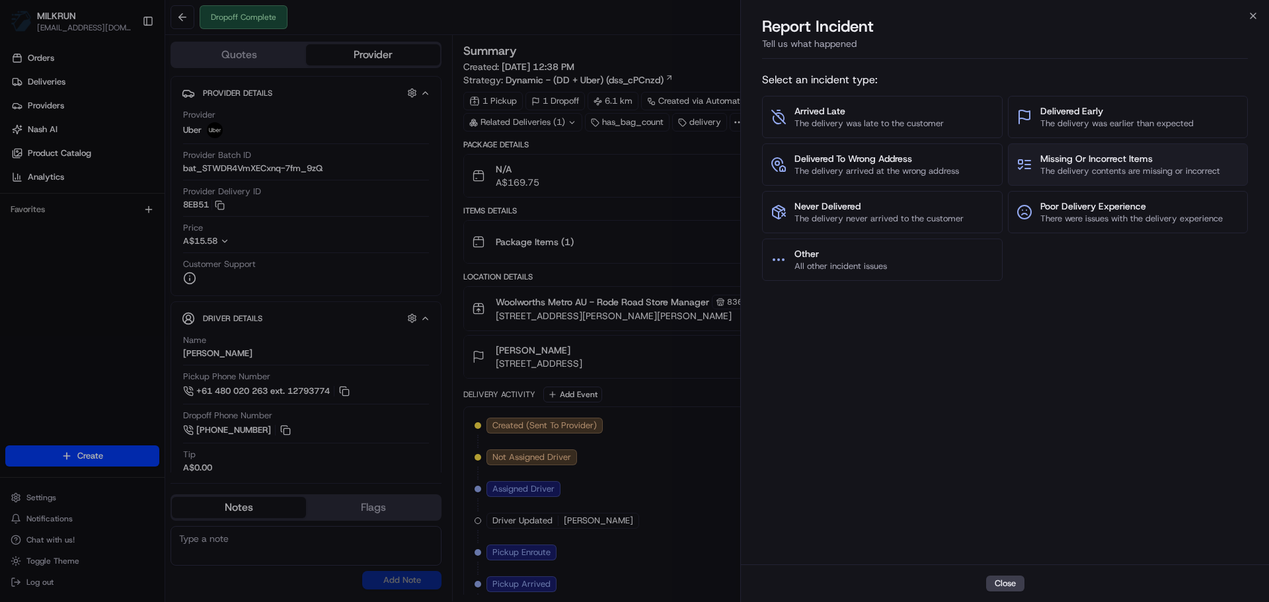
click at [1066, 167] on span "The delivery contents are missing or incorrect" at bounding box center [1131, 171] width 180 height 12
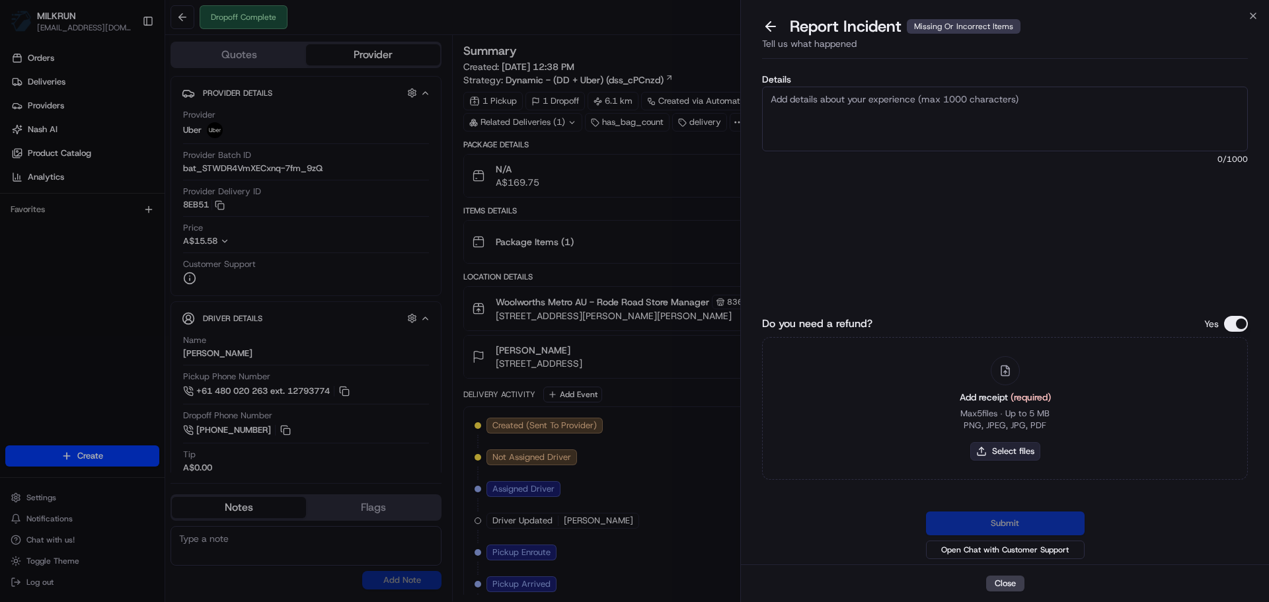
click at [1030, 445] on button "Select files" at bounding box center [1006, 451] width 70 height 19
type input "C:\fakepath\Screenshot 2025-08-23 140401.png"
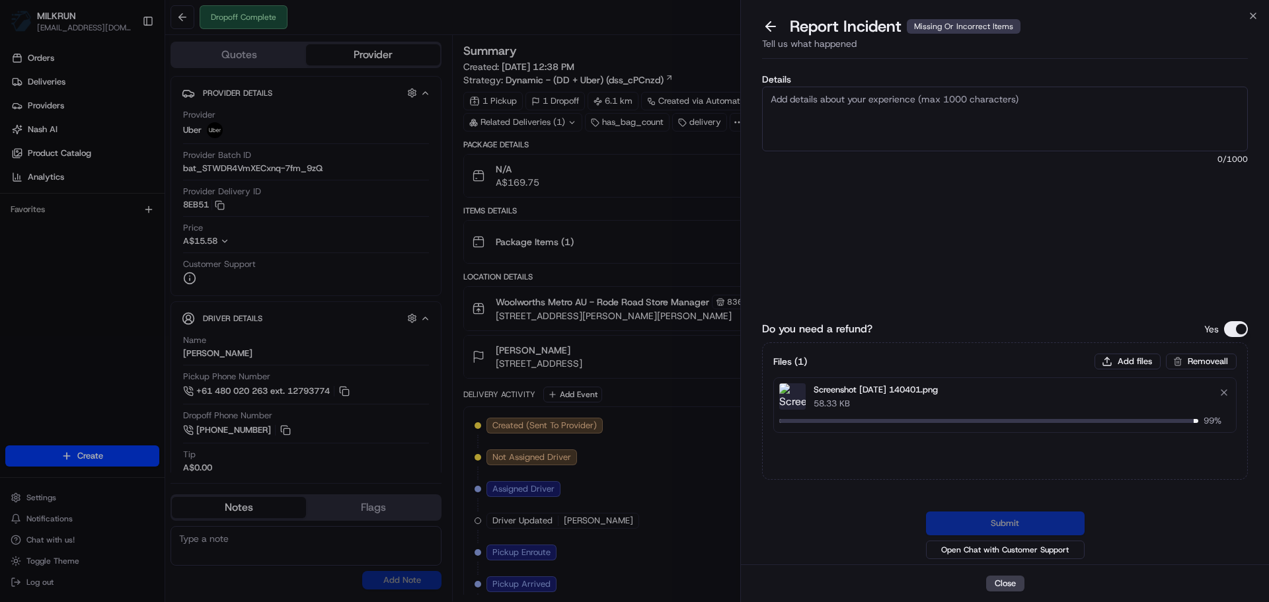
click at [896, 128] on textarea "Details" at bounding box center [1005, 119] width 486 height 65
click at [832, 100] on textarea "Details" at bounding box center [1005, 119] width 486 height 65
paste textarea "Missing items - requesting refund for the highlighted in green total $"
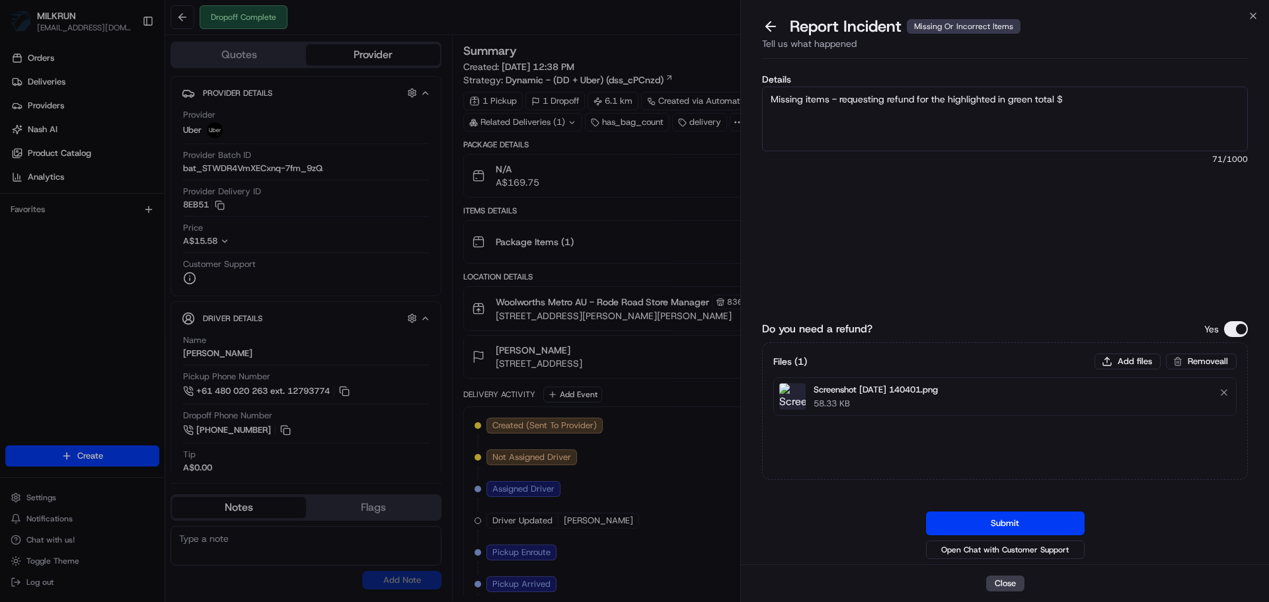
click at [836, 99] on textarea "Missing items - requesting refund for the highlighted in green total $" at bounding box center [1005, 119] width 486 height 65
click at [910, 99] on textarea "Missing items - requesting refund for the highlighted in green total $" at bounding box center [1005, 119] width 486 height 65
click at [832, 99] on textarea "Missing items - requesting refund for the highlighted in green total $" at bounding box center [1005, 119] width 486 height 65
click at [947, 106] on textarea "Missing items - requesting refund for the highlighted in green total $" at bounding box center [1005, 119] width 486 height 65
click at [993, 91] on textarea "Missing items - requesting refund for the highlighted in green total $" at bounding box center [1005, 119] width 486 height 65
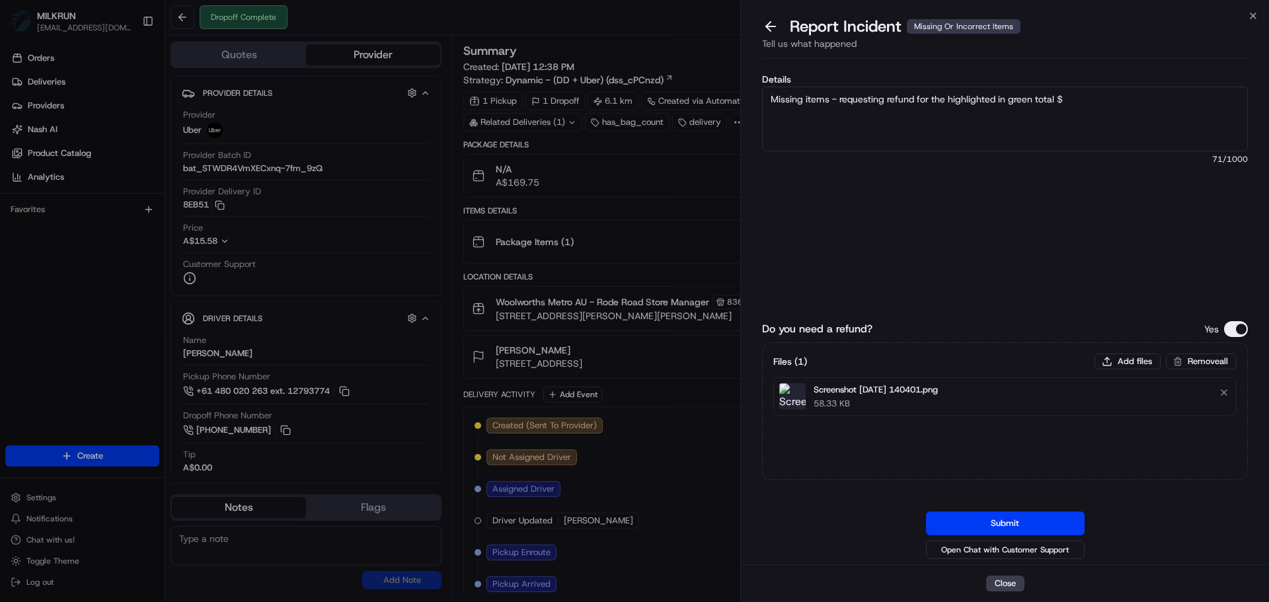
click at [1016, 97] on textarea "Missing items - requesting refund for the highlighted in green total $" at bounding box center [1005, 119] width 486 height 65
click at [1090, 99] on textarea "Missing items - requesting refund for the highlighted in green total $" at bounding box center [1005, 119] width 486 height 65
type textarea "Missing items - requesting refund for the highlighted in green total $43.05"
click at [942, 267] on div "Details Missing items - requesting refund for the highlighted in green total $4…" at bounding box center [1005, 172] width 486 height 195
click at [971, 520] on button "Submit" at bounding box center [1005, 524] width 159 height 24
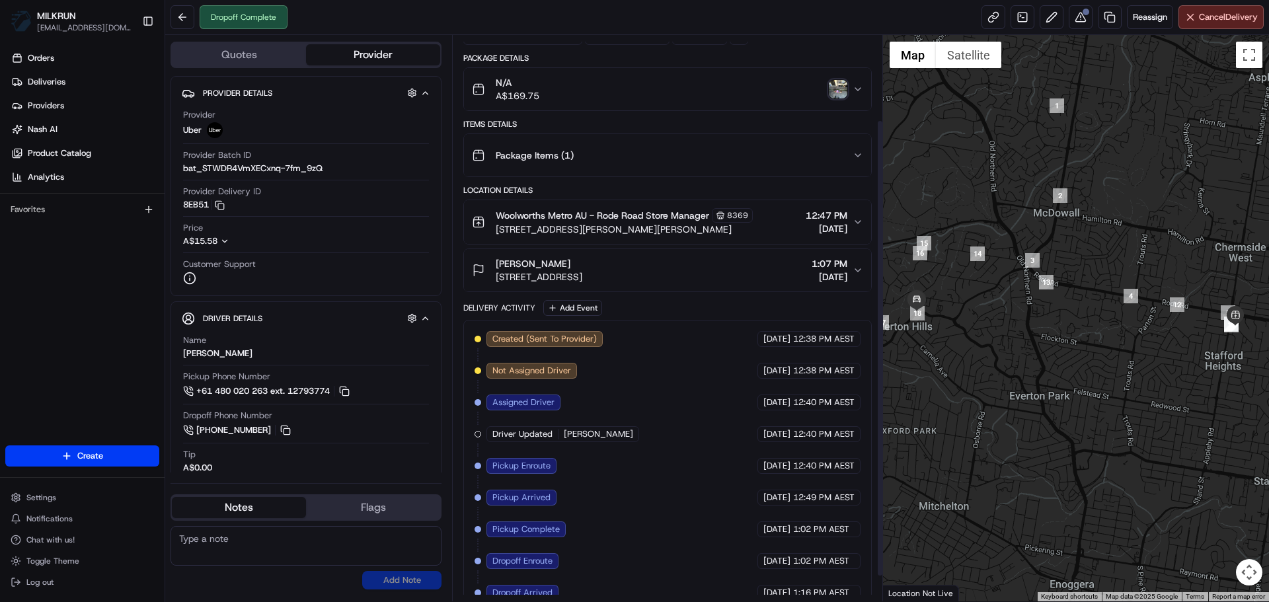
scroll to position [136, 0]
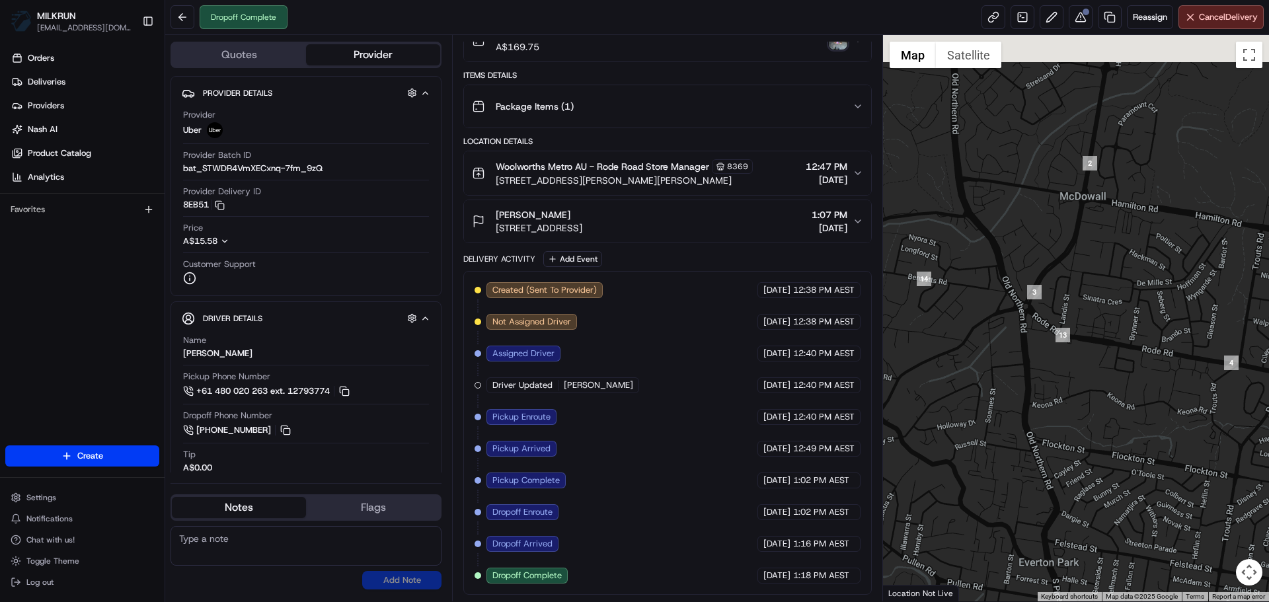
click at [1098, 305] on div at bounding box center [1076, 318] width 387 height 567
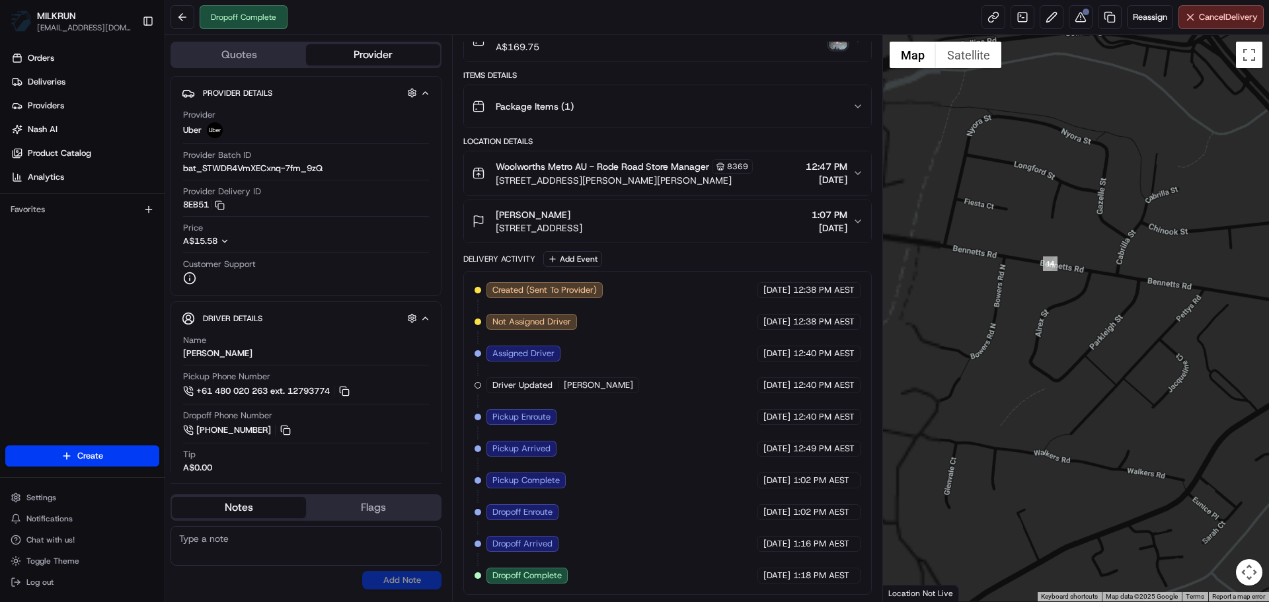
drag, startPoint x: 1161, startPoint y: 349, endPoint x: 1179, endPoint y: 342, distance: 19.0
click at [1179, 342] on div at bounding box center [1076, 318] width 387 height 567
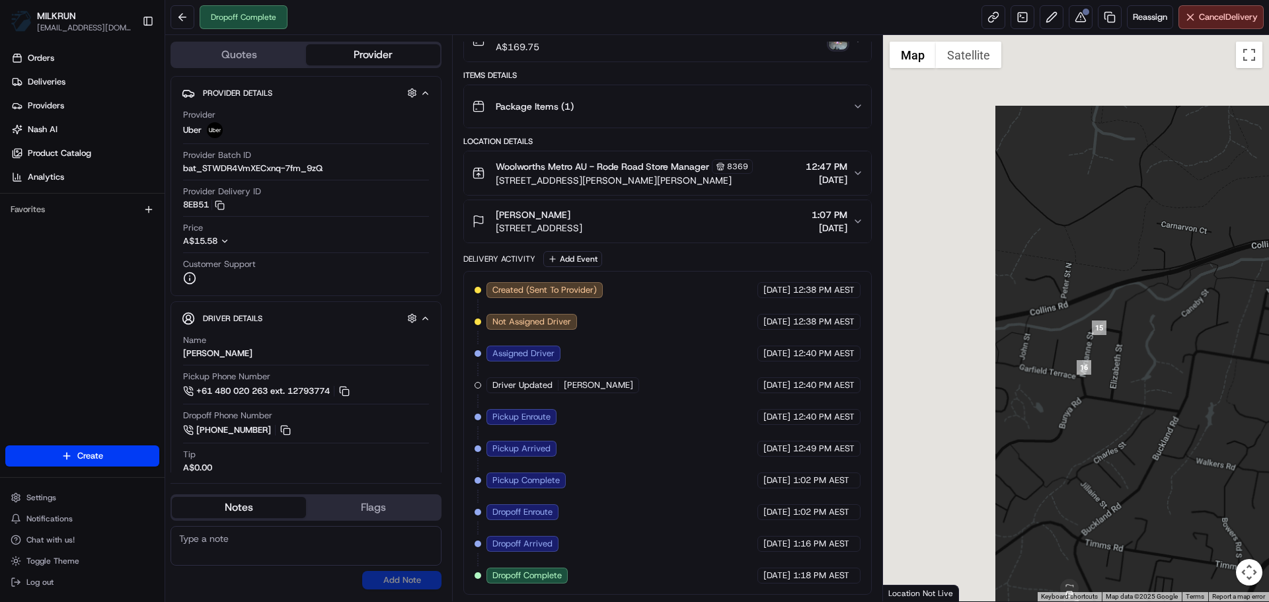
drag, startPoint x: 993, startPoint y: 340, endPoint x: 1224, endPoint y: 422, distance: 245.5
click at [1224, 422] on div at bounding box center [1076, 318] width 387 height 567
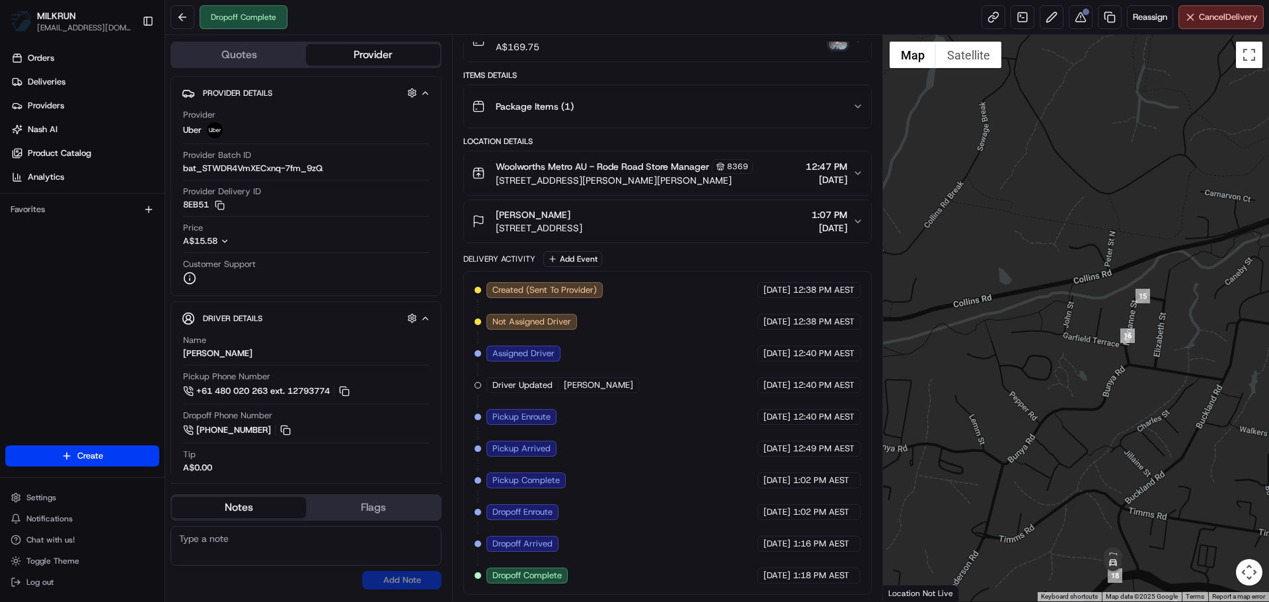
drag, startPoint x: 992, startPoint y: 279, endPoint x: 1033, endPoint y: 216, distance: 75.9
click at [1033, 216] on div at bounding box center [1076, 318] width 387 height 567
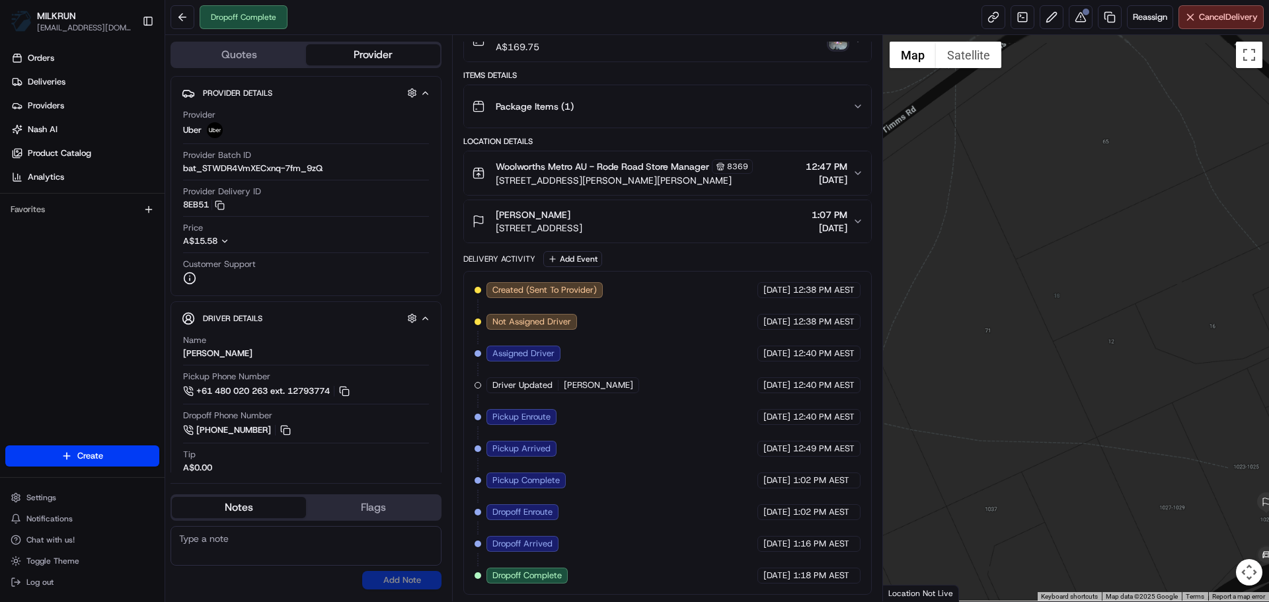
drag, startPoint x: 1158, startPoint y: 516, endPoint x: 1082, endPoint y: 372, distance: 163.3
click at [1082, 373] on div at bounding box center [1076, 318] width 387 height 567
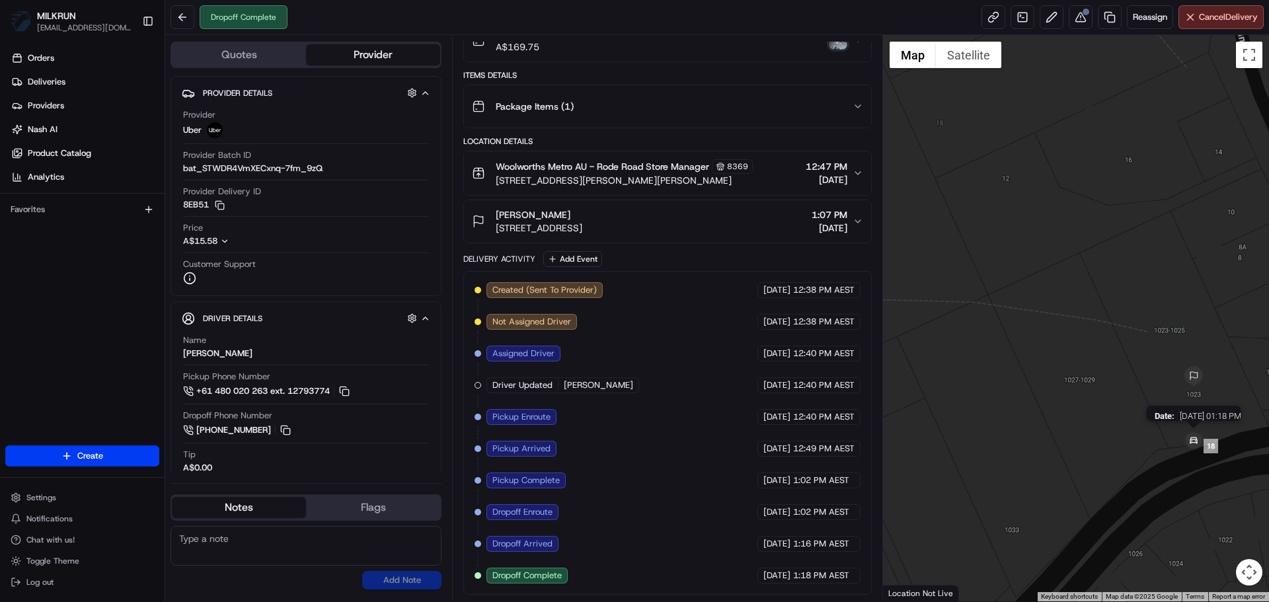
drag, startPoint x: 1246, startPoint y: 437, endPoint x: 1066, endPoint y: 442, distance: 179.9
click at [1181, 442] on img at bounding box center [1194, 441] width 26 height 26
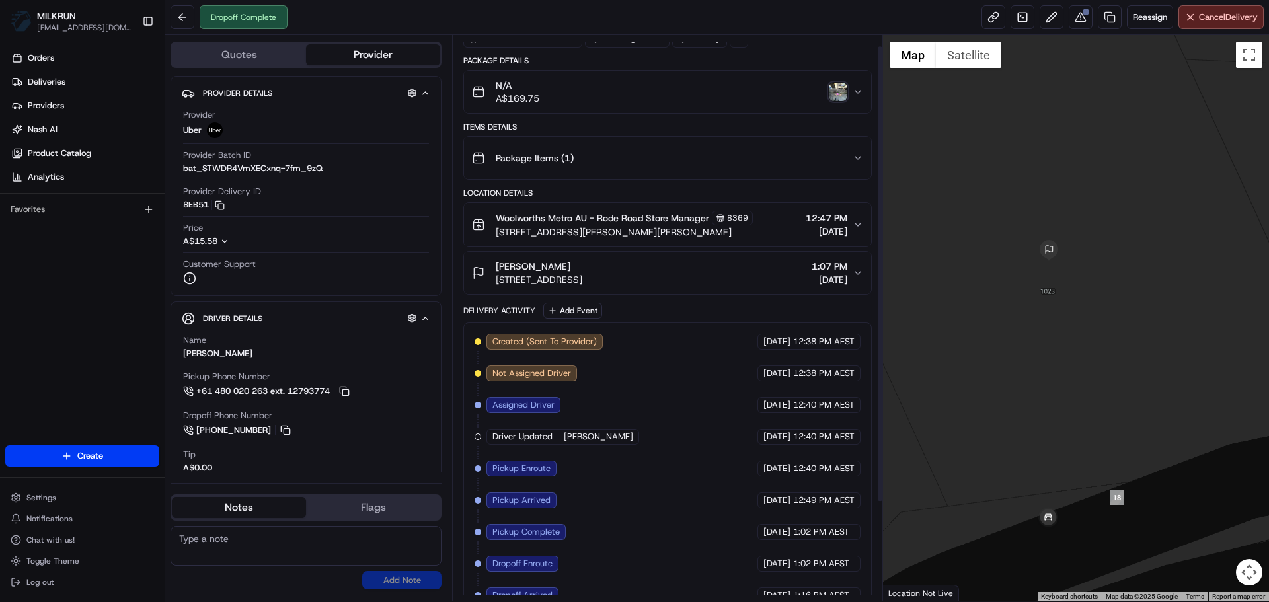
scroll to position [0, 0]
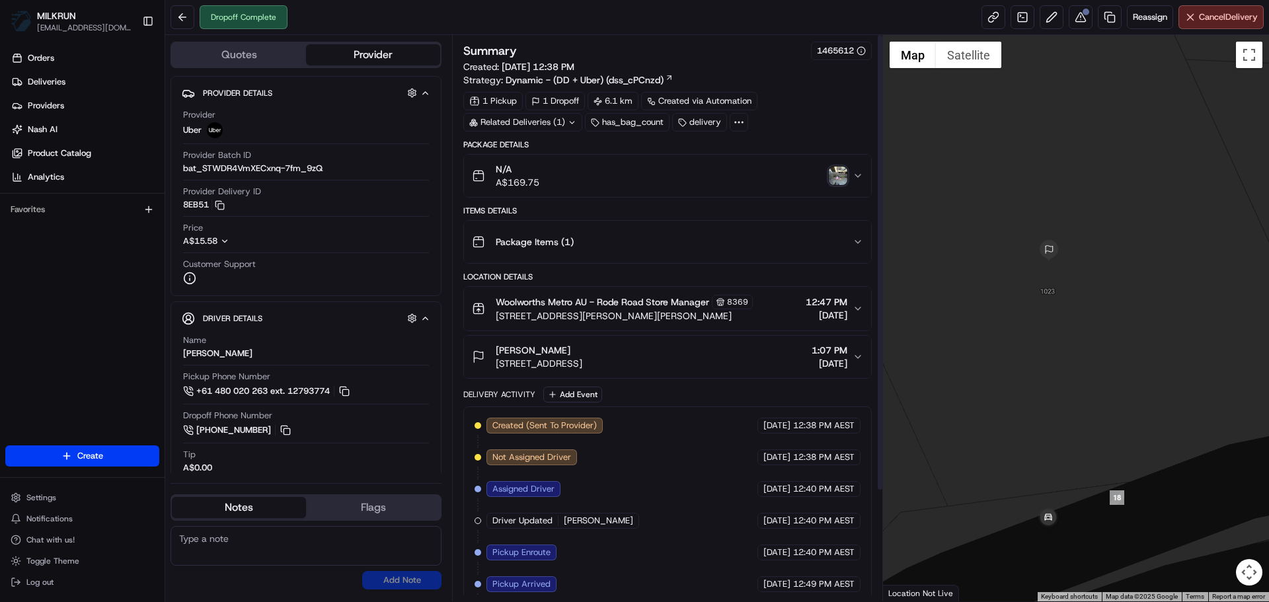
click at [843, 177] on img "button" at bounding box center [838, 176] width 19 height 19
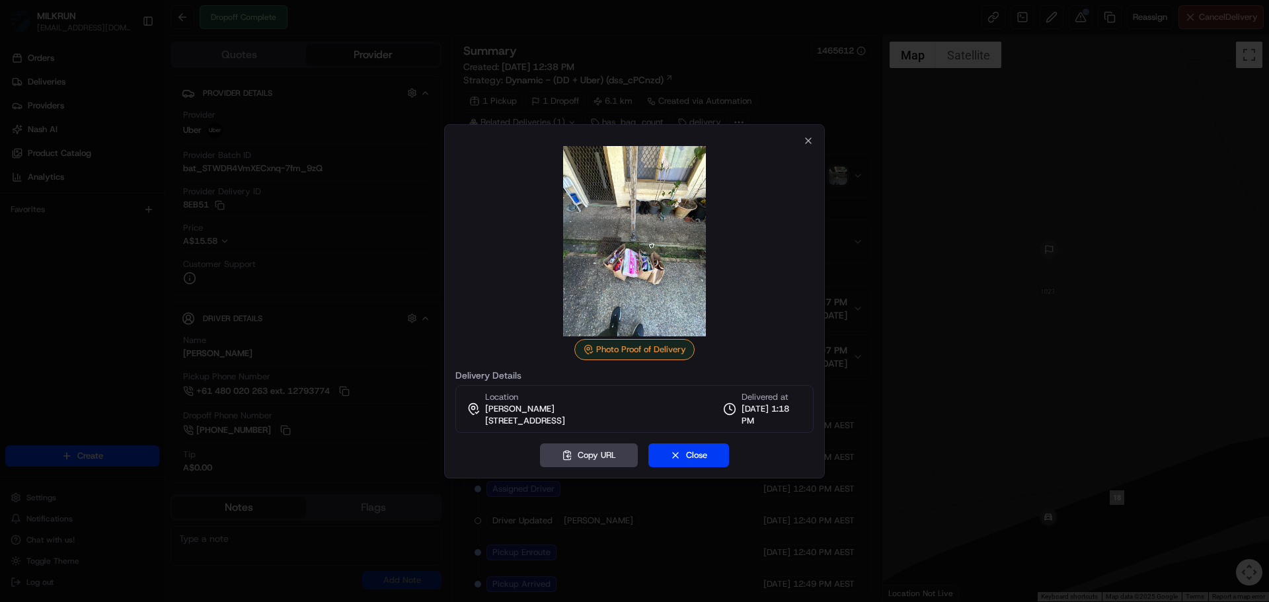
click at [329, 267] on div at bounding box center [634, 301] width 1269 height 602
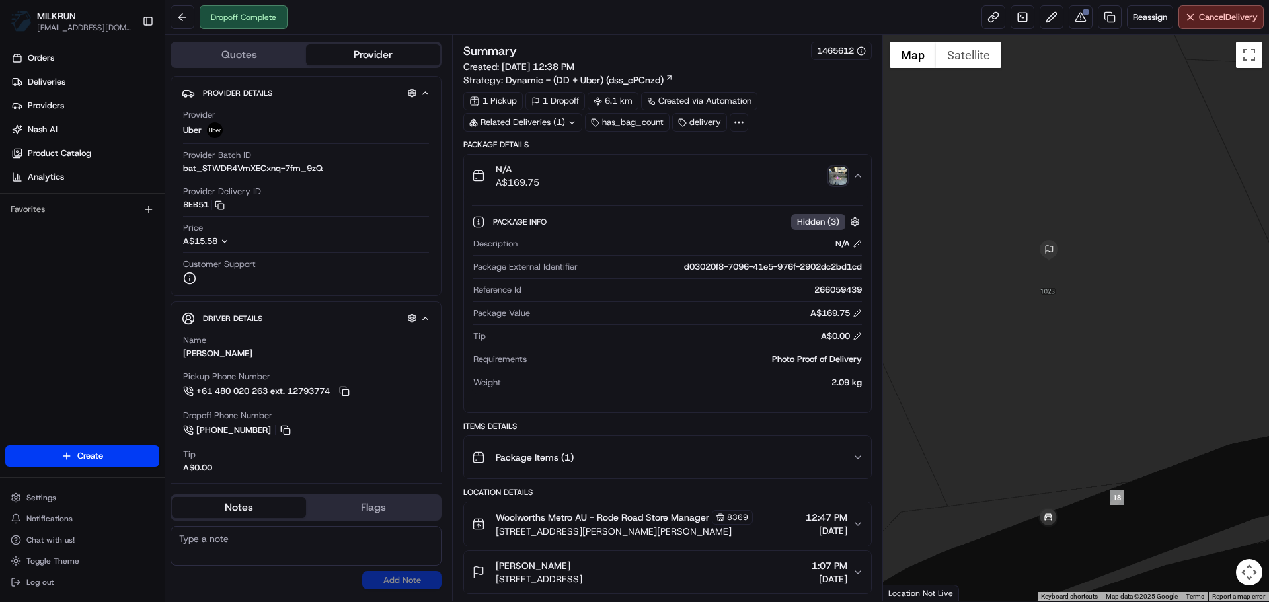
click at [835, 167] on img "button" at bounding box center [838, 176] width 19 height 19
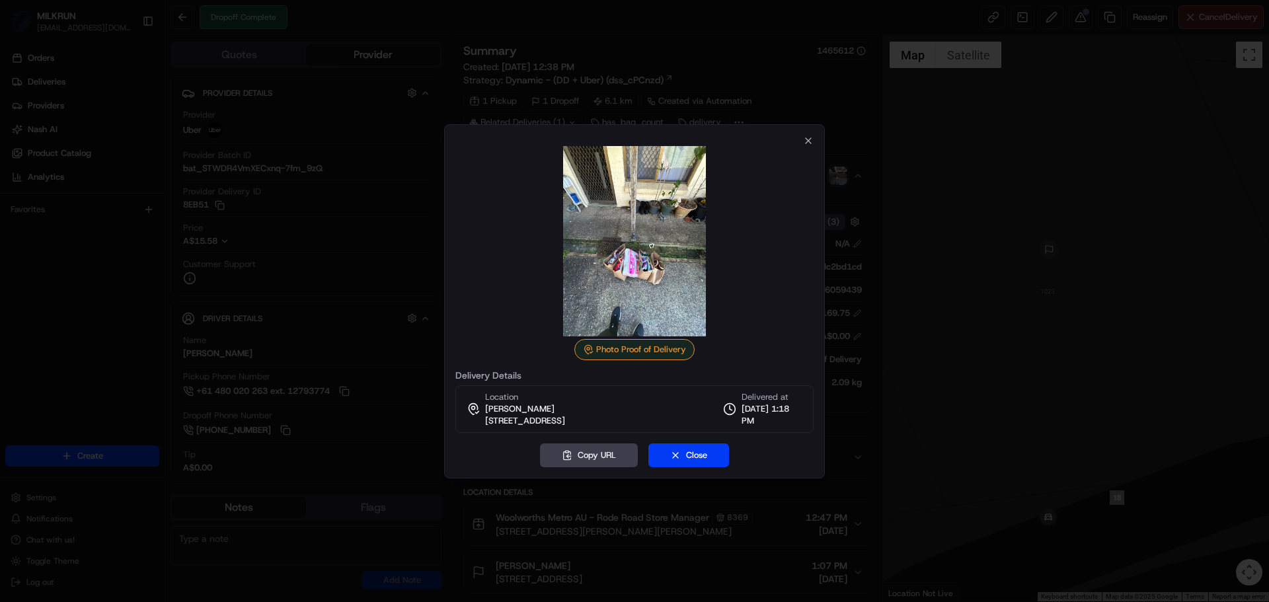
click at [228, 334] on div at bounding box center [634, 301] width 1269 height 602
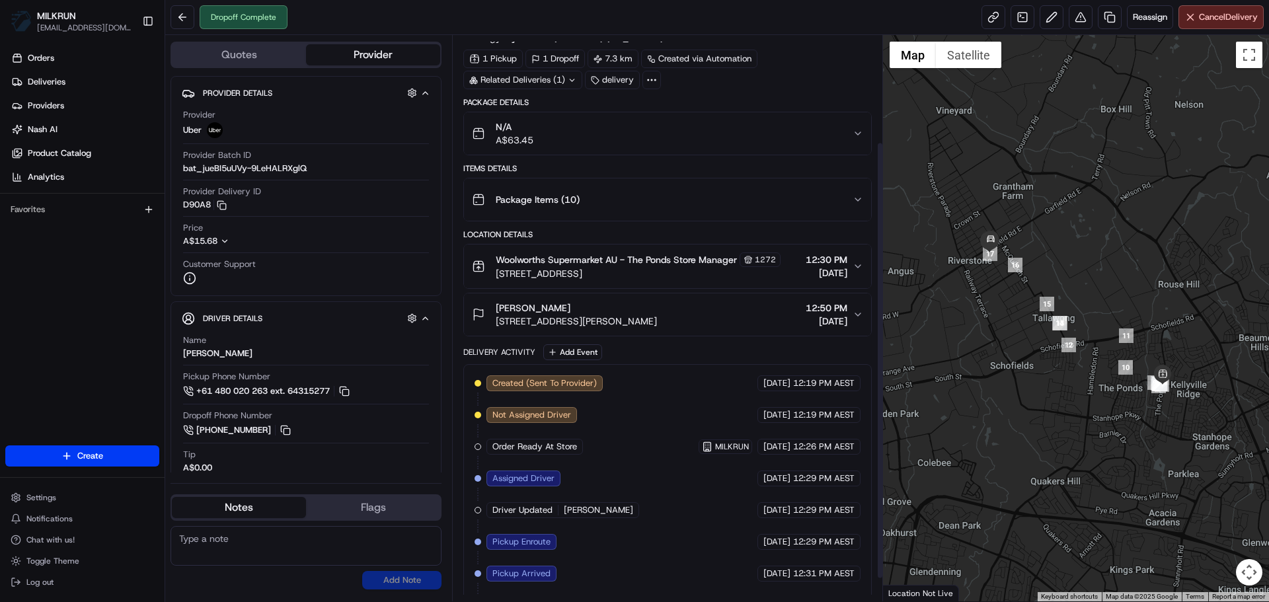
scroll to position [167, 0]
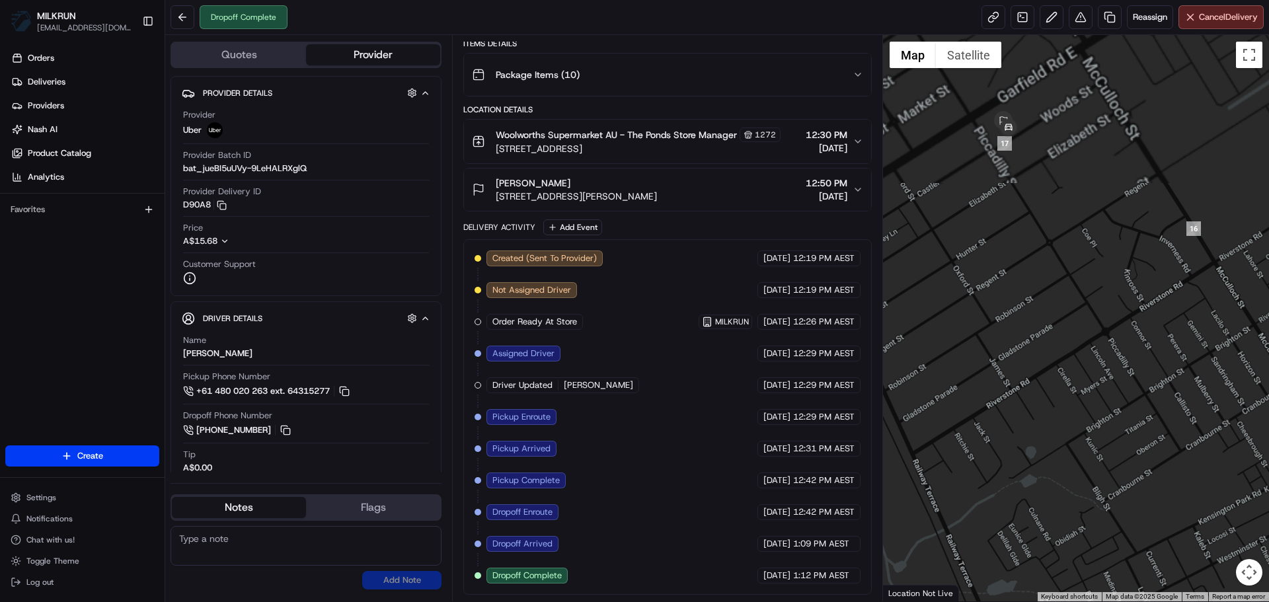
drag, startPoint x: 997, startPoint y: 153, endPoint x: 1002, endPoint y: 301, distance: 148.2
click at [1002, 301] on div at bounding box center [1076, 318] width 387 height 567
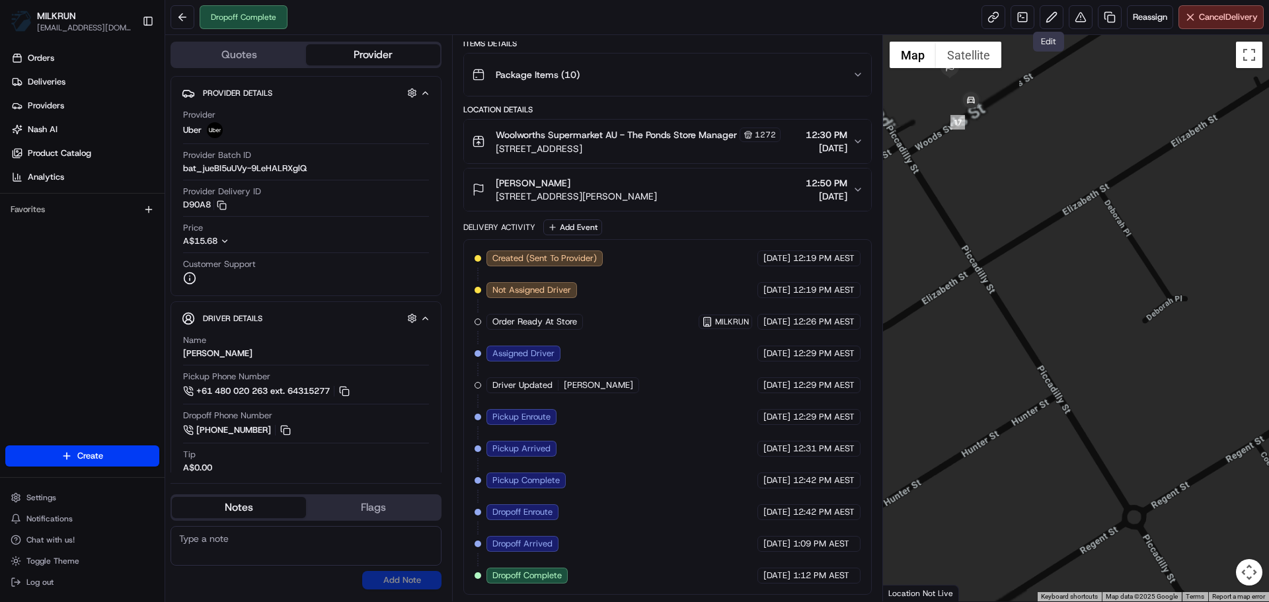
drag, startPoint x: 1001, startPoint y: 120, endPoint x: 979, endPoint y: 276, distance: 157.6
click at [1042, 292] on div at bounding box center [1076, 318] width 387 height 567
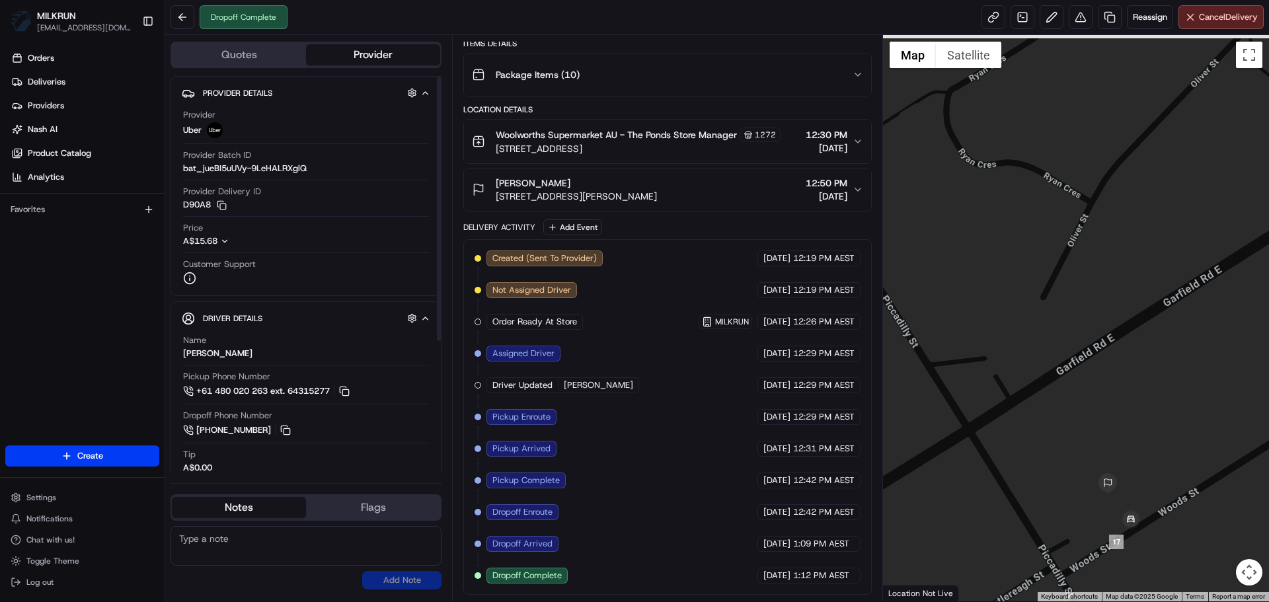
drag, startPoint x: 1127, startPoint y: 190, endPoint x: 1155, endPoint y: 270, distance: 84.9
click at [1155, 270] on div at bounding box center [1076, 318] width 387 height 567
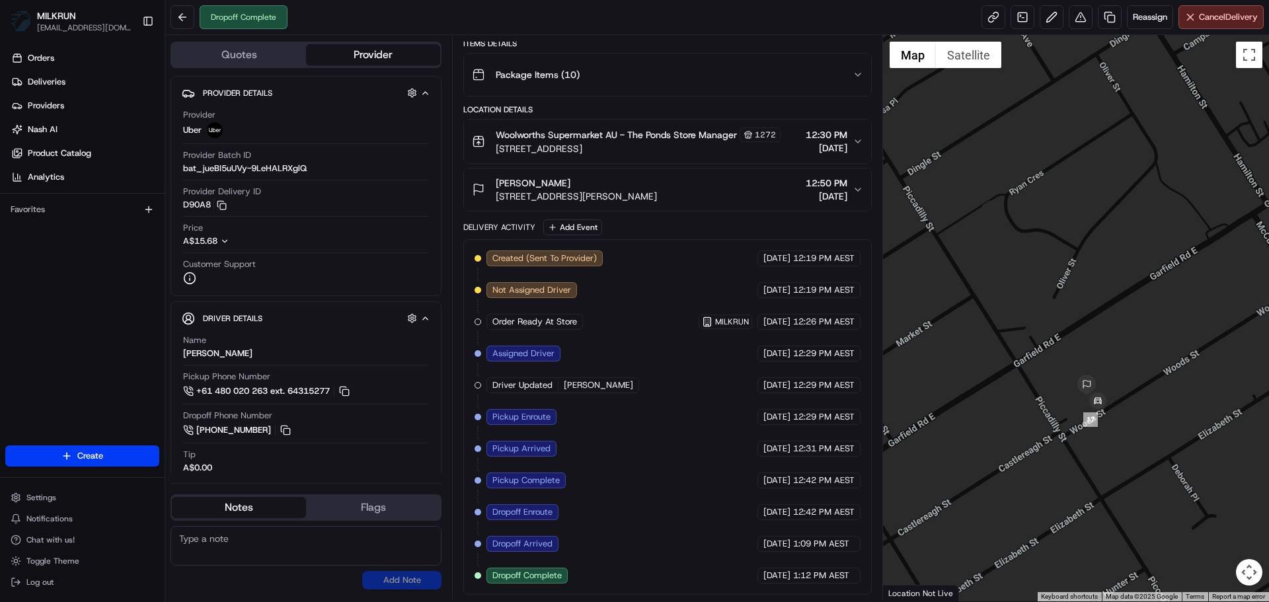
click at [731, 185] on div "zachery Hayes 4A Woods St, Riverstone, NSW 2765, AU 12:50 PM 23/08/2025" at bounding box center [662, 190] width 380 height 26
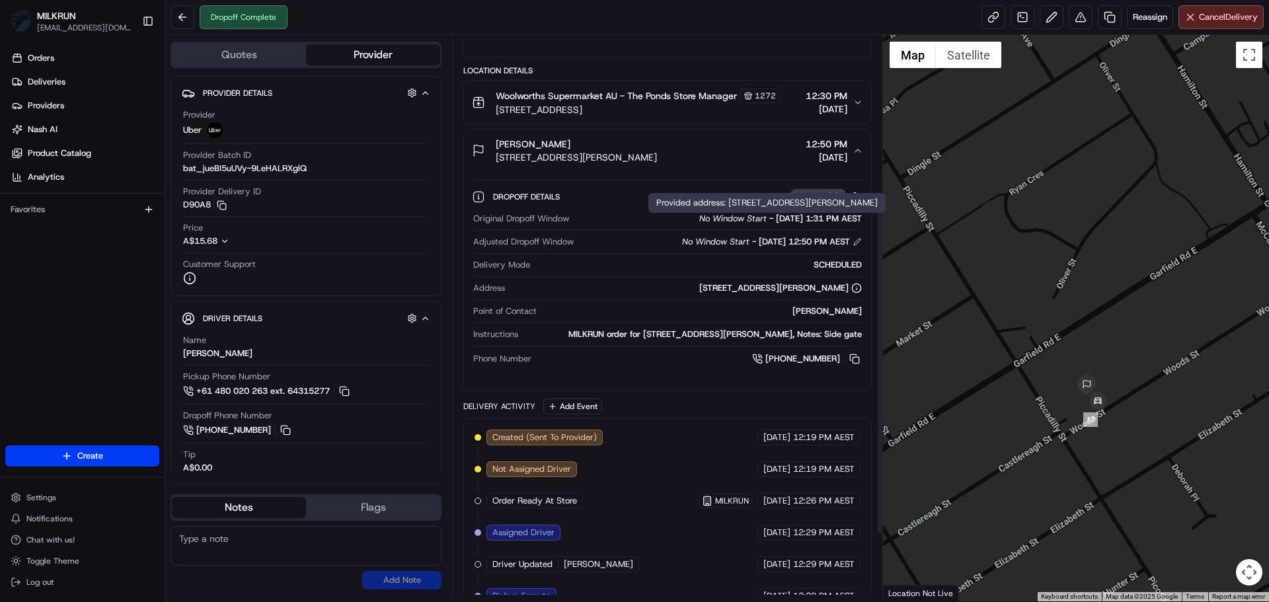
scroll to position [385, 0]
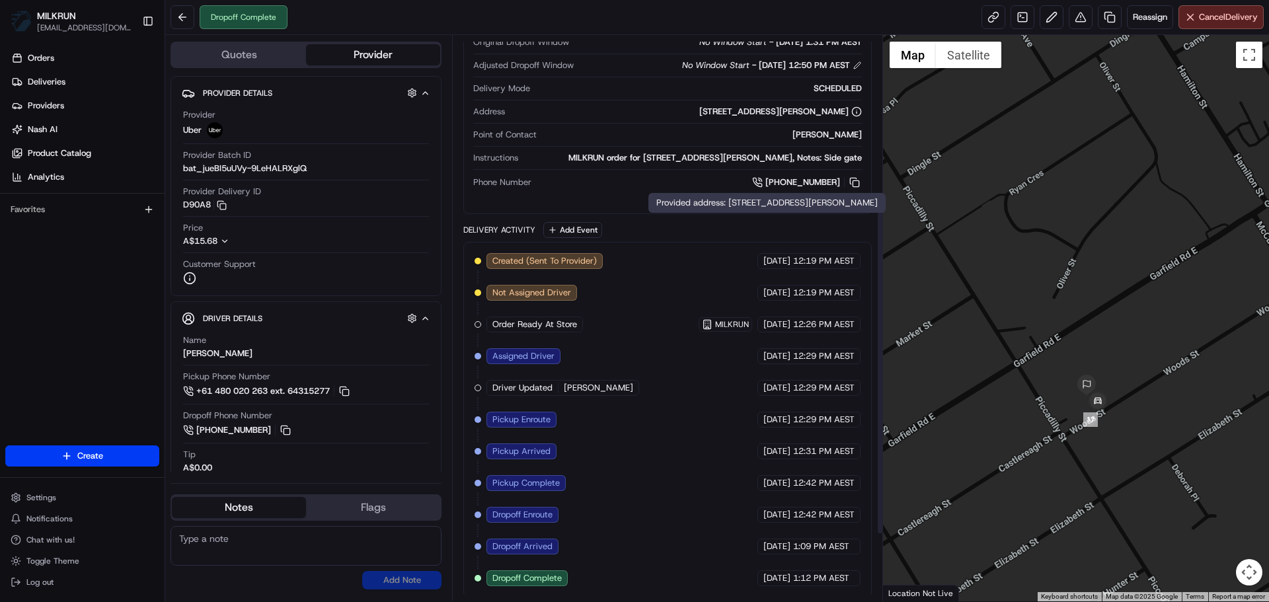
drag, startPoint x: 722, startPoint y: 302, endPoint x: 716, endPoint y: 340, distance: 38.2
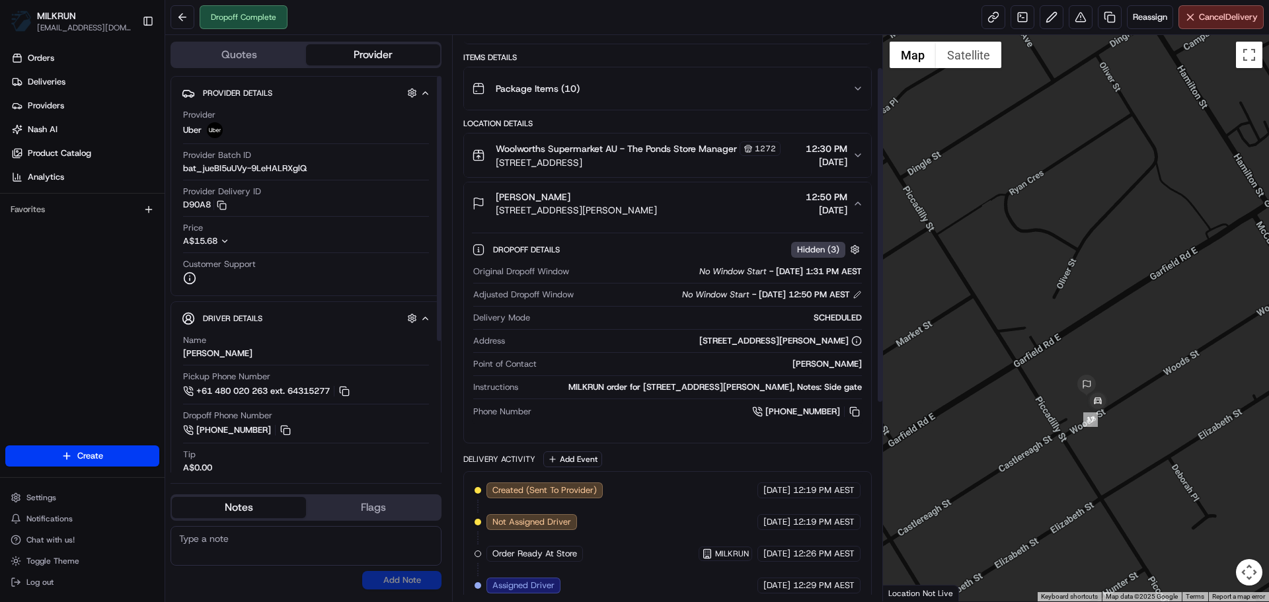
scroll to position [55, 0]
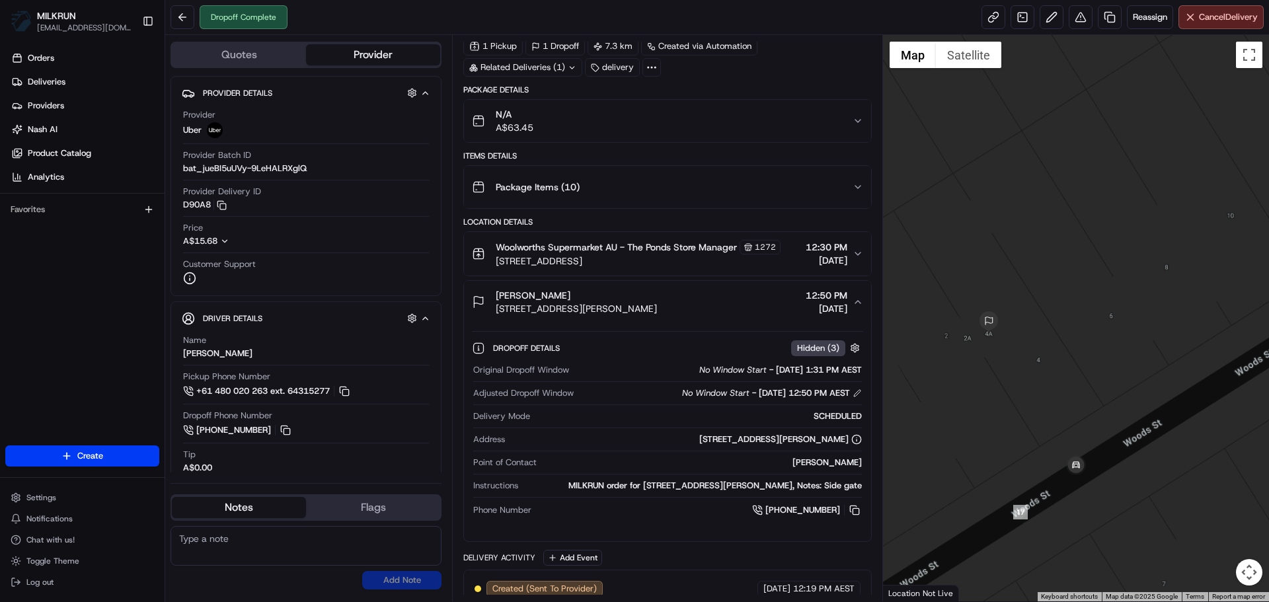
drag, startPoint x: 1106, startPoint y: 426, endPoint x: 876, endPoint y: 416, distance: 230.3
click at [876, 416] on div "Quotes Provider Provider Details Hidden ( 3 ) Provider Uber Provider Batch ID b…" at bounding box center [717, 318] width 1104 height 567
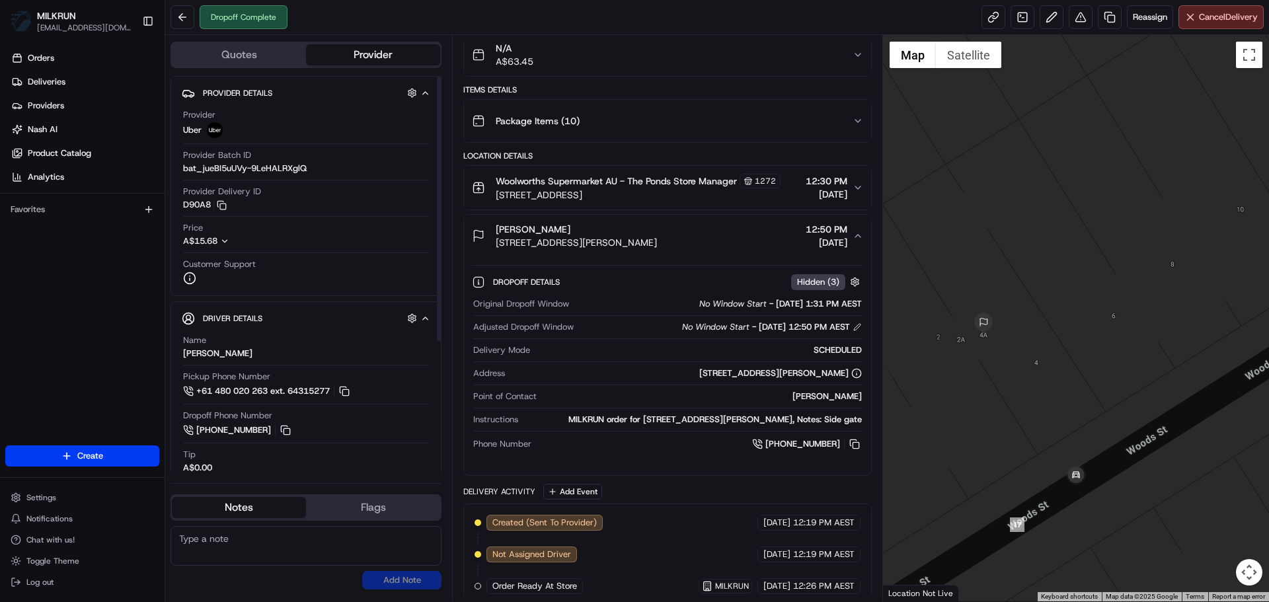
click at [188, 237] on span "A$15.68" at bounding box center [200, 240] width 34 height 11
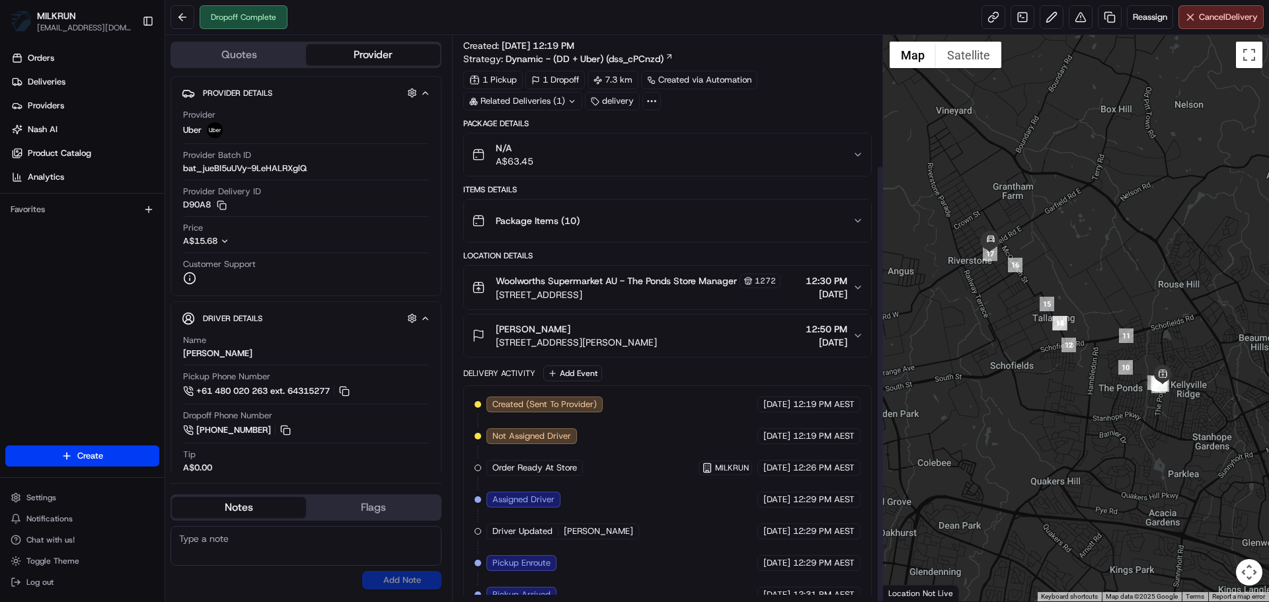
scroll to position [167, 0]
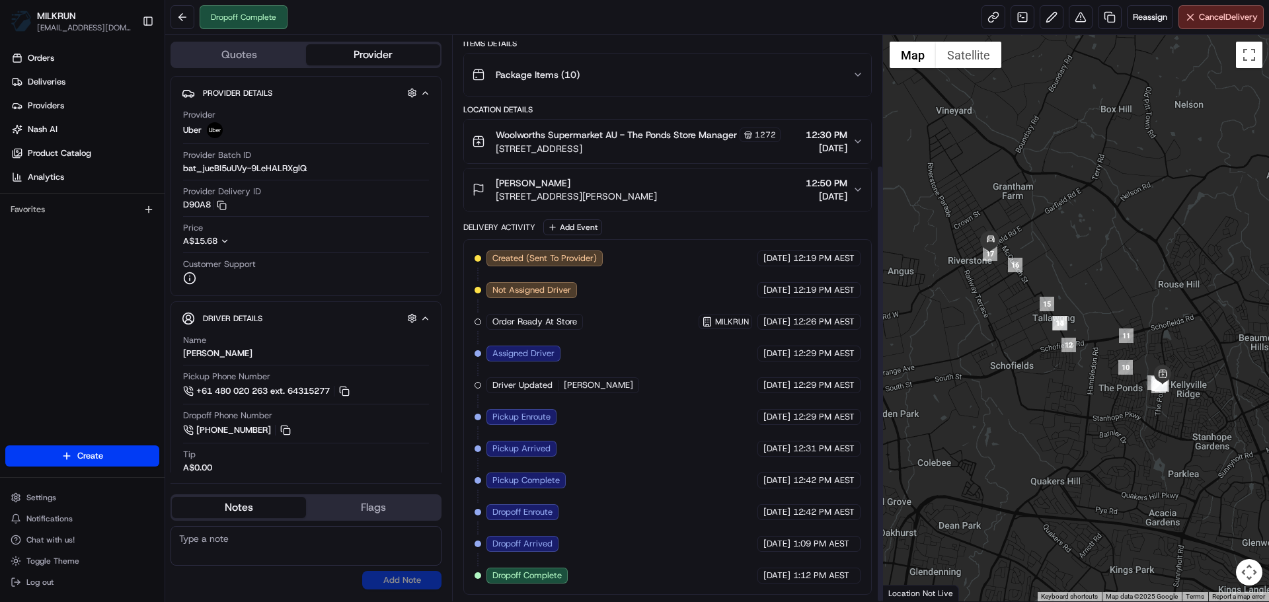
drag, startPoint x: 603, startPoint y: 265, endPoint x: 604, endPoint y: 352, distance: 86.6
click at [1069, 25] on button at bounding box center [1081, 17] width 24 height 24
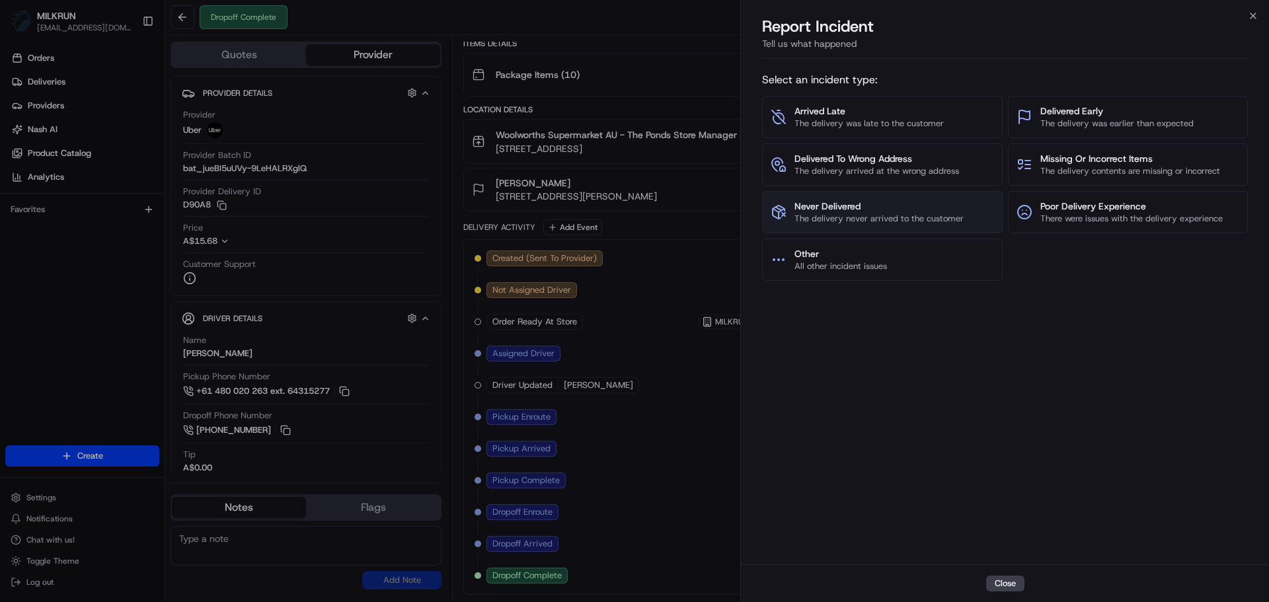
click at [908, 222] on span "The delivery never arrived to the customer" at bounding box center [879, 219] width 169 height 12
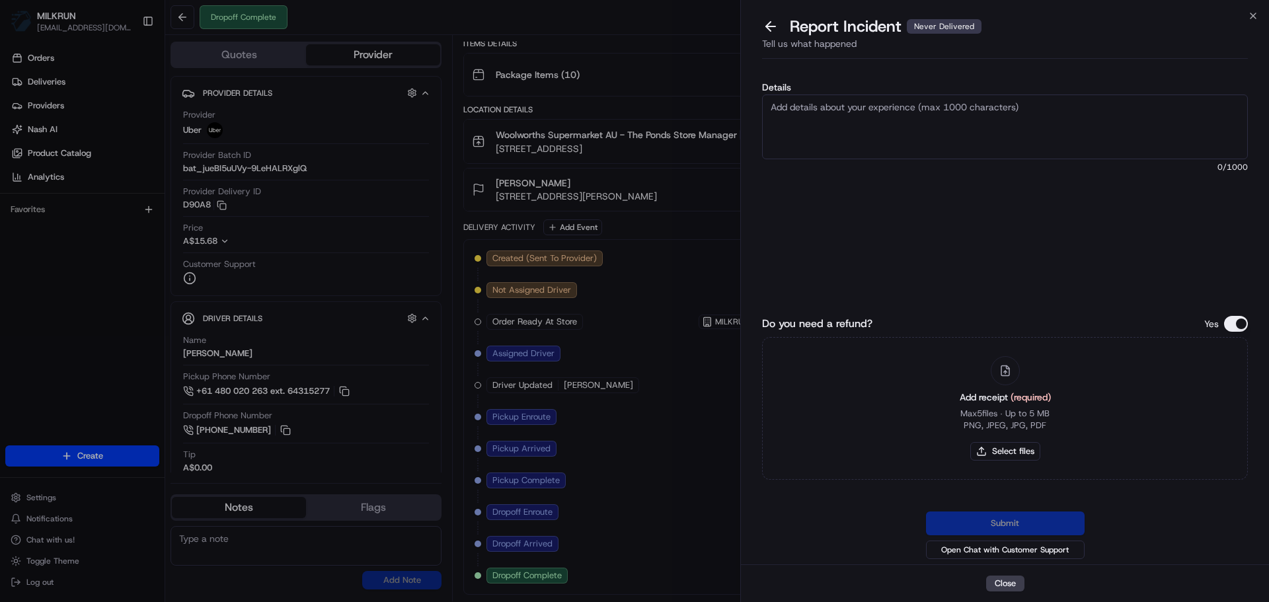
click at [859, 144] on textarea "Details" at bounding box center [1005, 127] width 486 height 65
paste textarea "Customer advised they didn't receive order - uber support advised eligible to r…"
click at [872, 127] on textarea "Customer advised they didn't receive order - uber support advised eligible to r…" at bounding box center [1005, 127] width 486 height 65
drag, startPoint x: 838, startPoint y: 124, endPoint x: 847, endPoint y: 126, distance: 9.5
click at [838, 124] on textarea "Customer advised they didn't receive order - uber support advised eligible to r…" at bounding box center [1005, 127] width 486 height 65
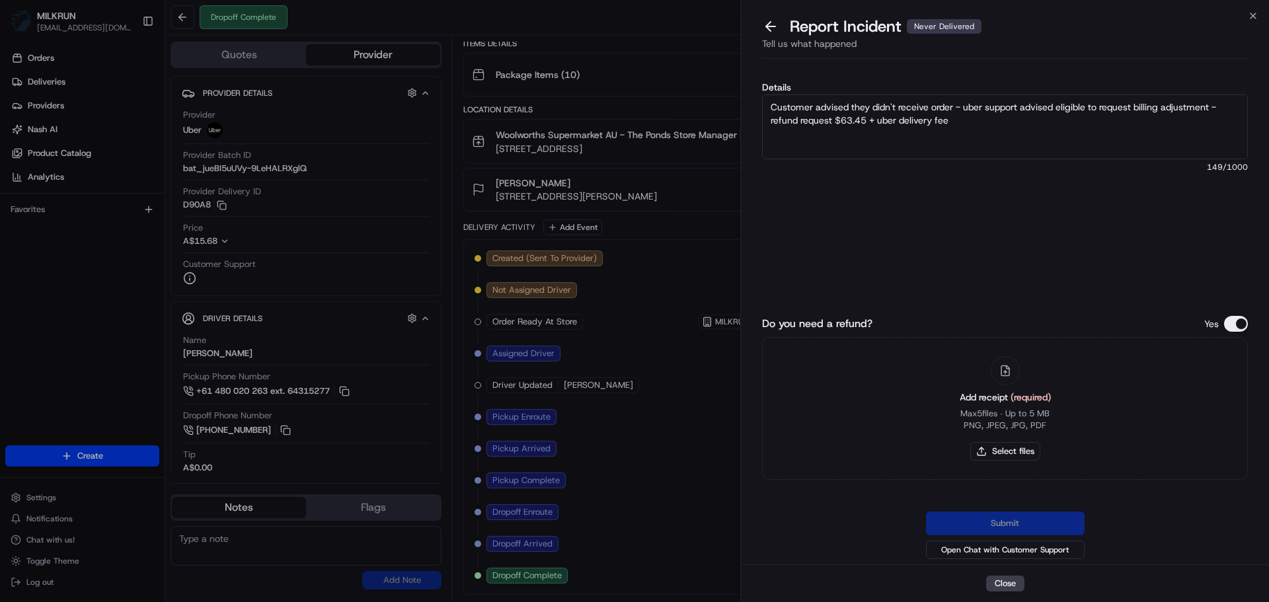
type textarea "Customer advised they didn't receive order - uber support advised eligible to r…"
click at [929, 167] on span "149 /1000" at bounding box center [1005, 167] width 486 height 11
click at [1028, 453] on button "Select files" at bounding box center [1006, 451] width 70 height 19
type input "C:\fakepath\Screenshot [DATE] 141638.png"
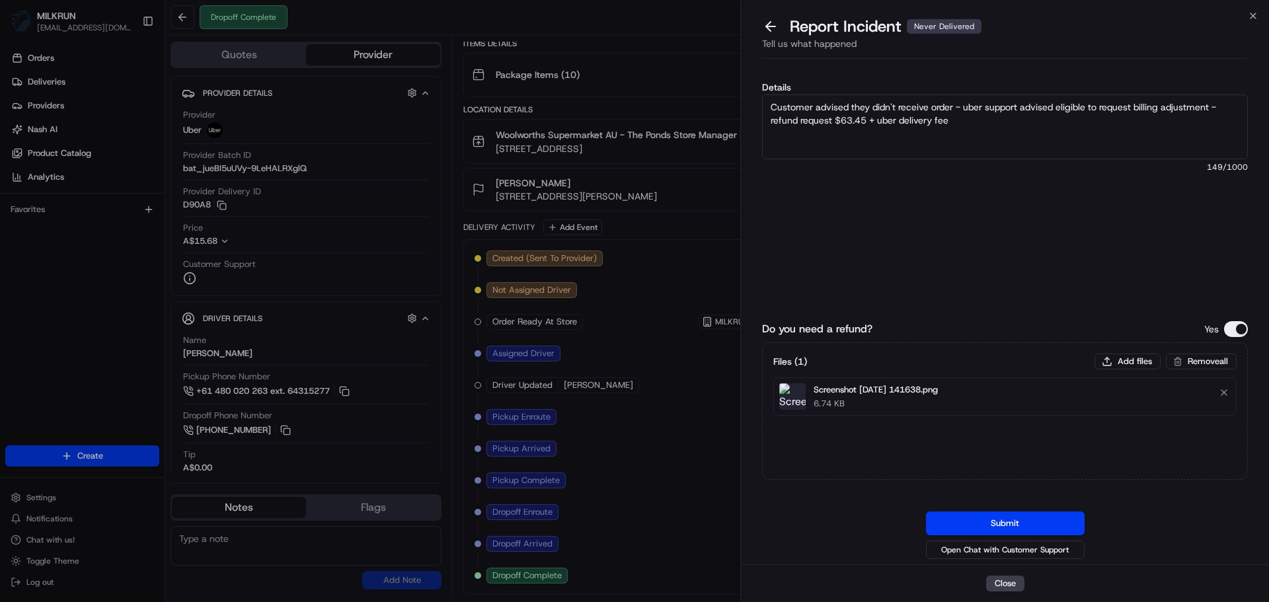
click at [920, 127] on textarea "Customer advised they didn't receive order - uber support advised eligible to r…" at bounding box center [1005, 127] width 486 height 65
click at [977, 520] on button "Submit" at bounding box center [1005, 524] width 159 height 24
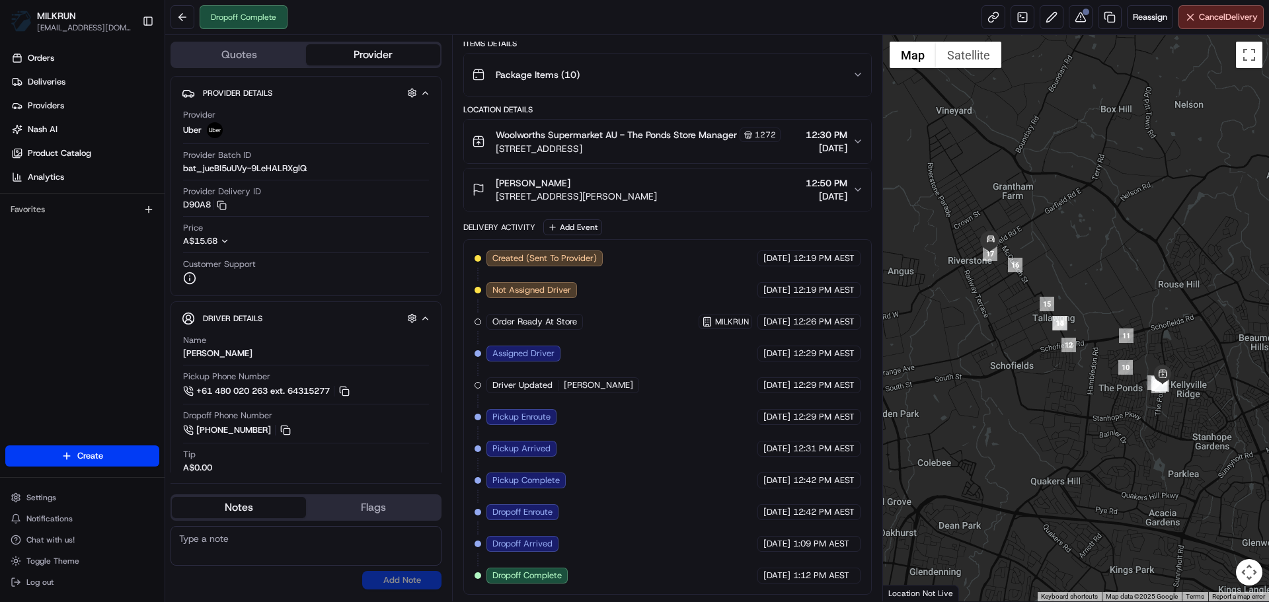
click at [1092, 16] on div "Reassign Cancel Delivery" at bounding box center [1123, 17] width 282 height 24
click at [1088, 17] on button at bounding box center [1081, 17] width 24 height 24
click at [105, 94] on ul "Orders Deliveries Providers Nash AI Product Catalog Analytics" at bounding box center [84, 118] width 159 height 140
click at [111, 83] on link "Deliveries" at bounding box center [84, 81] width 159 height 21
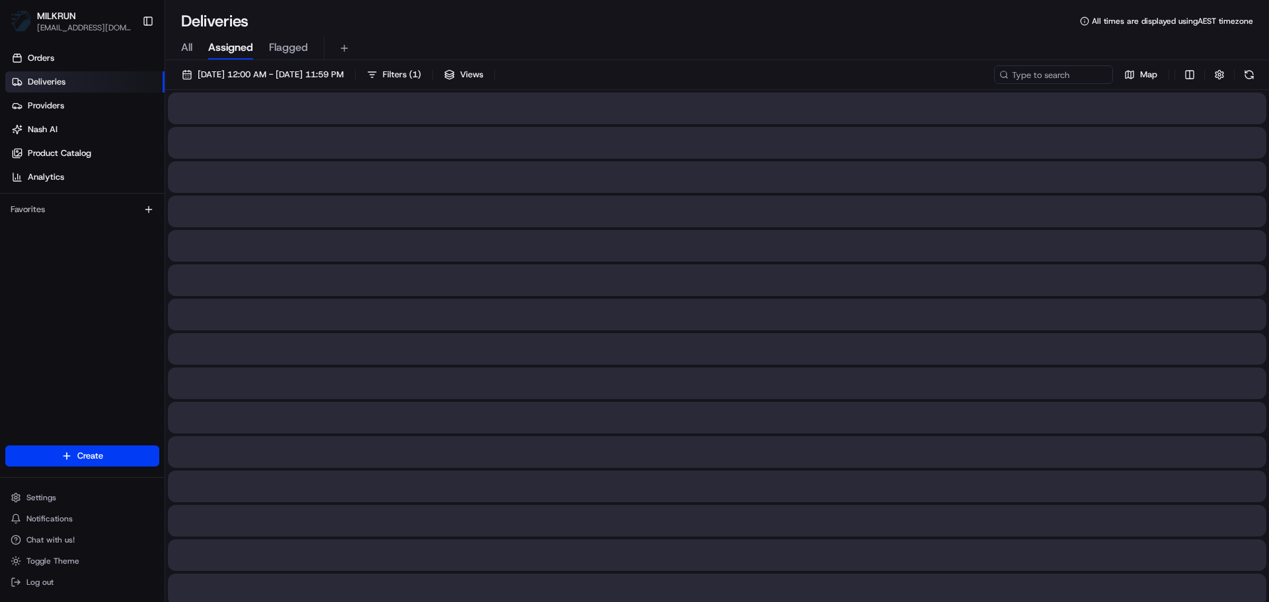
click at [196, 48] on div "All Assigned Flagged" at bounding box center [717, 48] width 1104 height 23
click at [186, 49] on span "All" at bounding box center [186, 48] width 11 height 16
click at [1015, 70] on input at bounding box center [1034, 74] width 159 height 19
paste input "Chelsea Ingram"
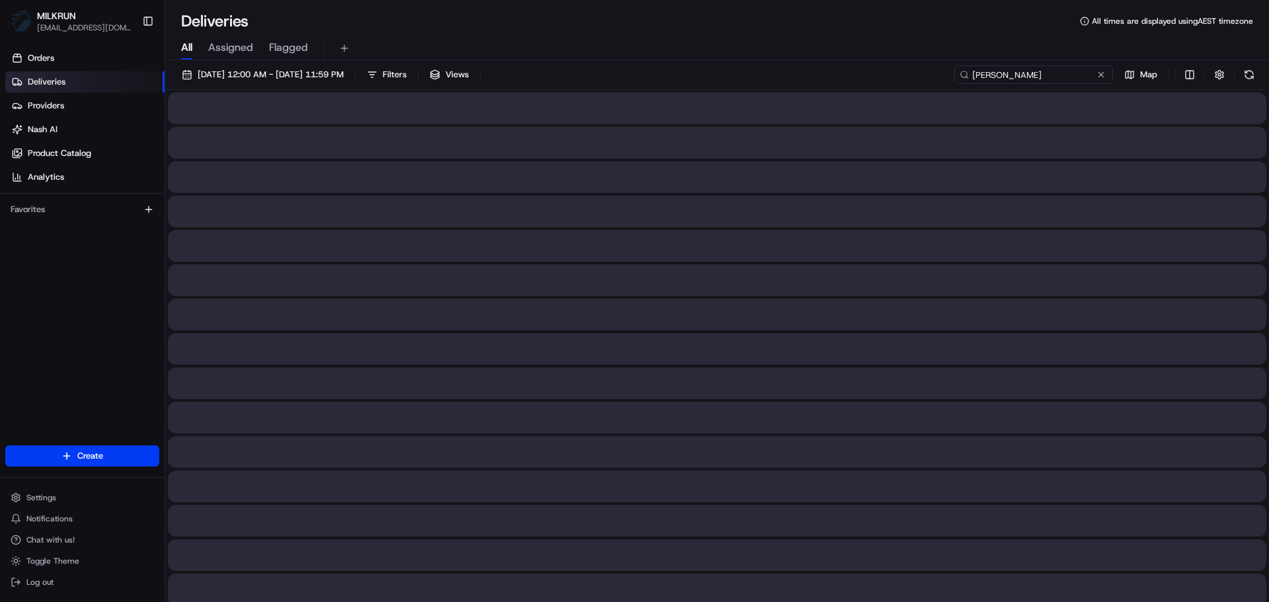
type input "Chelsea Ingram"
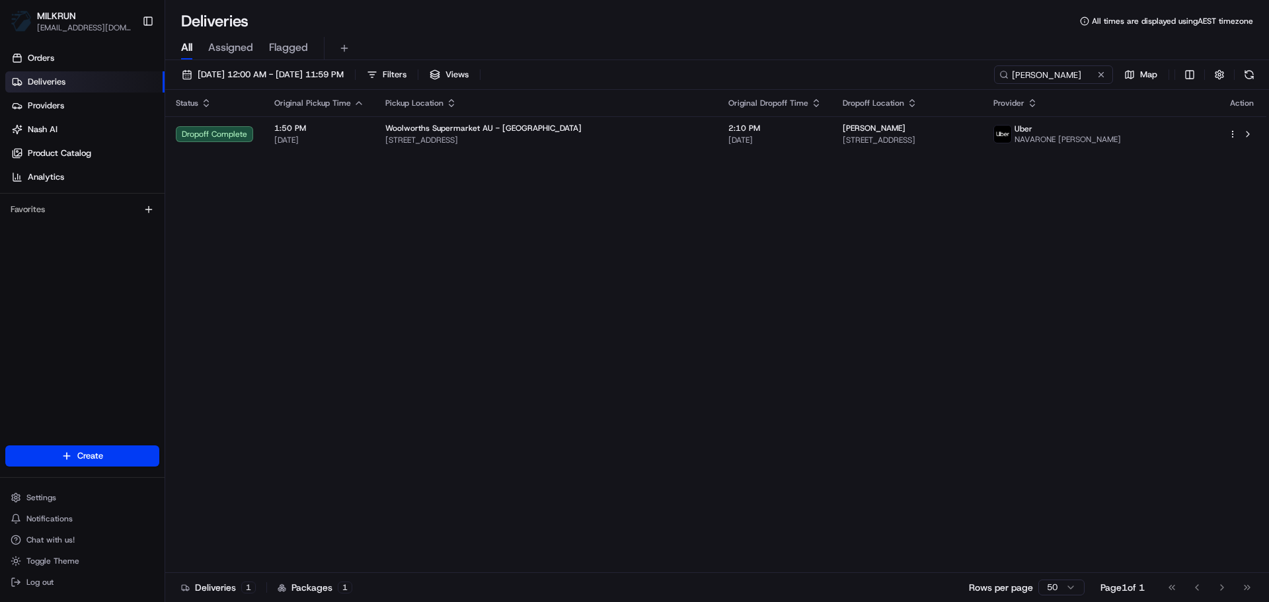
click at [451, 169] on div "Status Original Pickup Time Pickup Location Original Dropoff Time Dropoff Locat…" at bounding box center [715, 331] width 1101 height 483
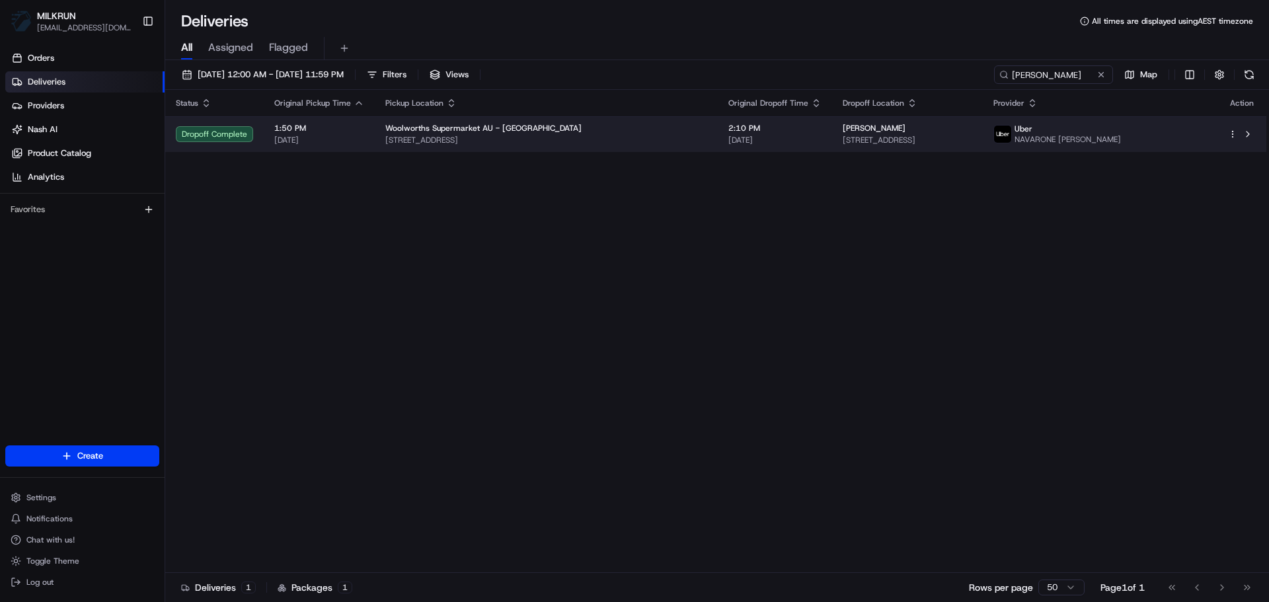
click at [464, 134] on span "Woolworths Supermarket AU - Mandurah Greenfields" at bounding box center [483, 128] width 196 height 11
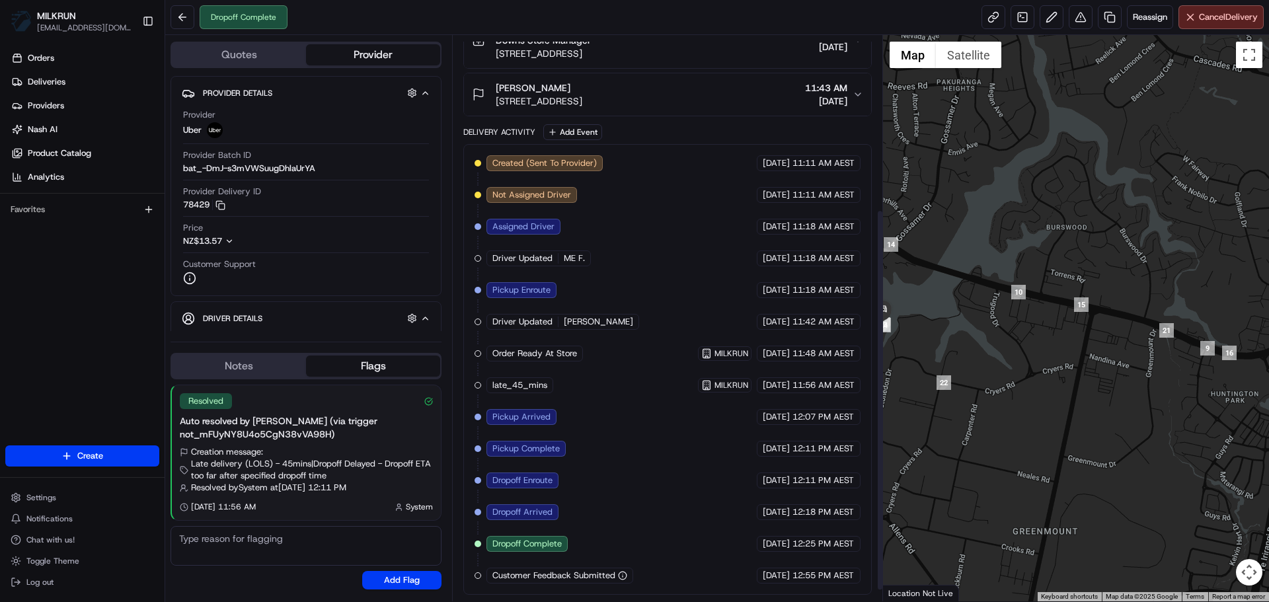
scroll to position [274, 0]
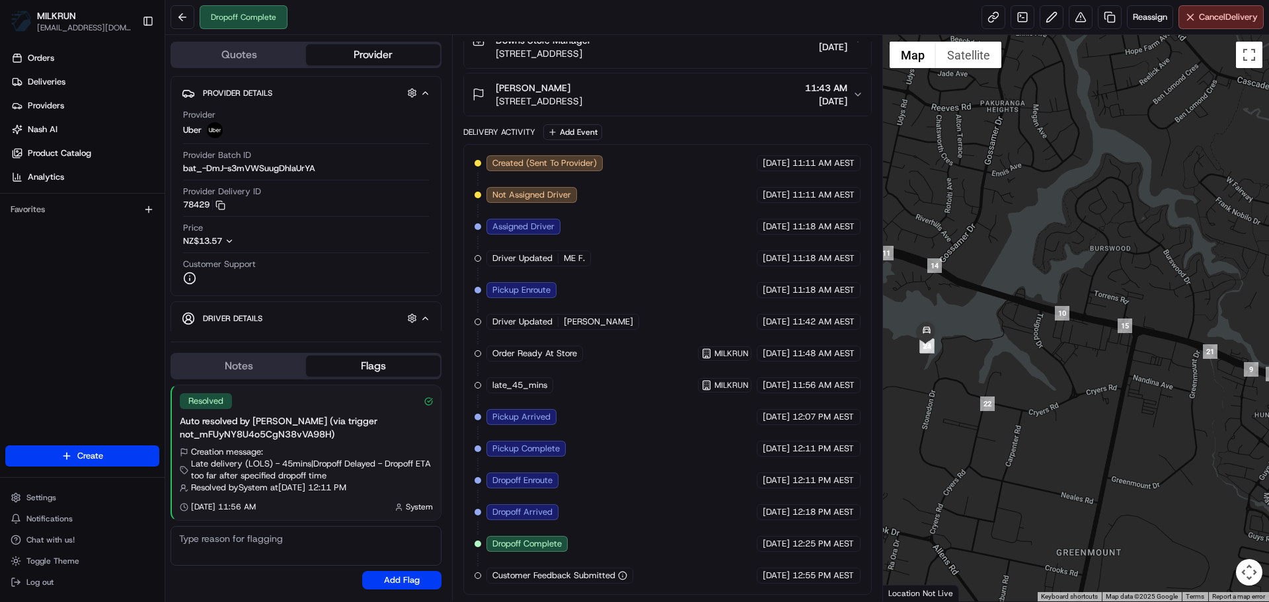
drag, startPoint x: 926, startPoint y: 354, endPoint x: 972, endPoint y: 376, distance: 50.6
click at [972, 376] on div at bounding box center [1076, 318] width 387 height 567
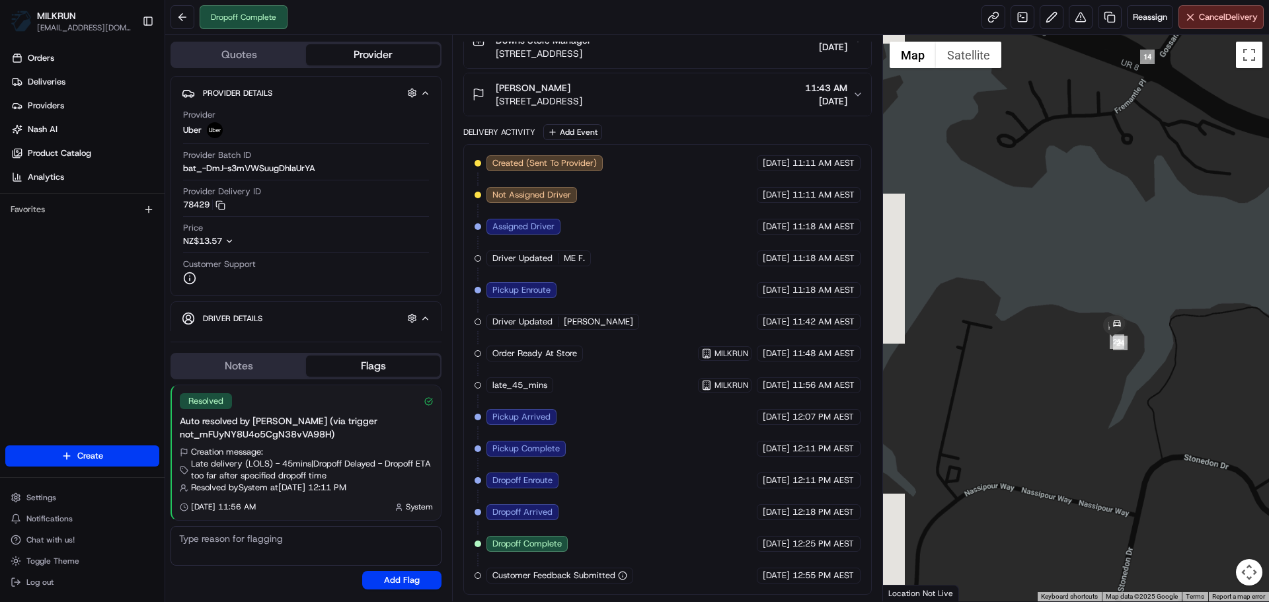
drag, startPoint x: 1041, startPoint y: 341, endPoint x: 1254, endPoint y: 237, distance: 237.4
click at [1254, 237] on div at bounding box center [1076, 318] width 387 height 567
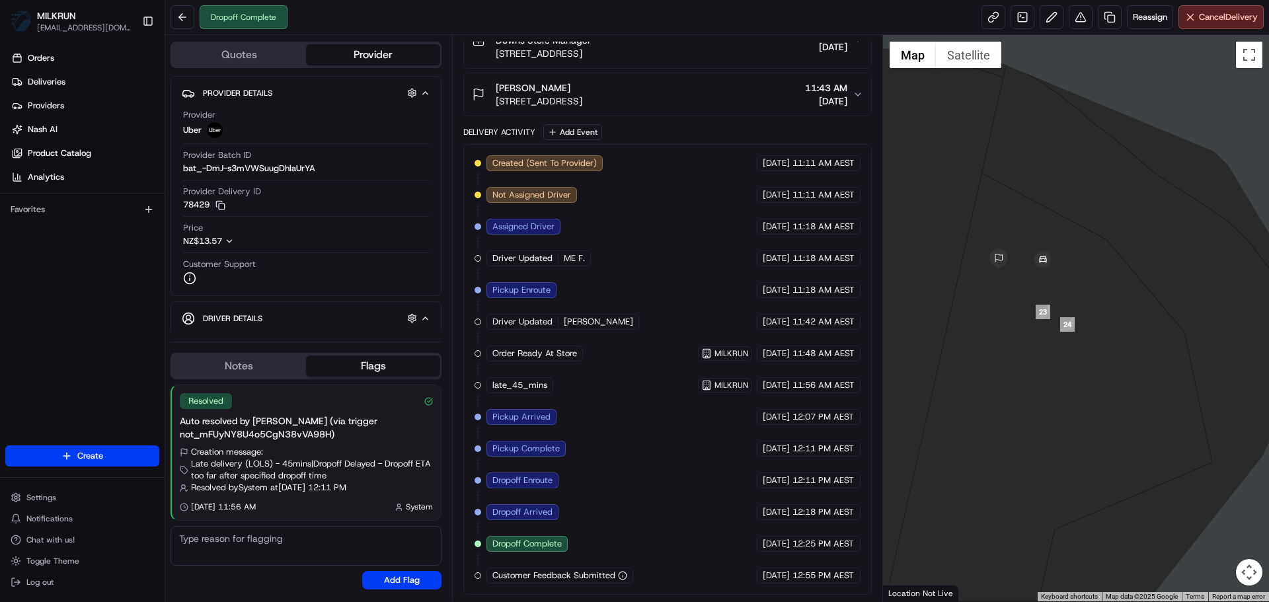
drag, startPoint x: 943, startPoint y: 347, endPoint x: 1085, endPoint y: 343, distance: 142.2
click at [1085, 343] on div at bounding box center [1076, 318] width 387 height 567
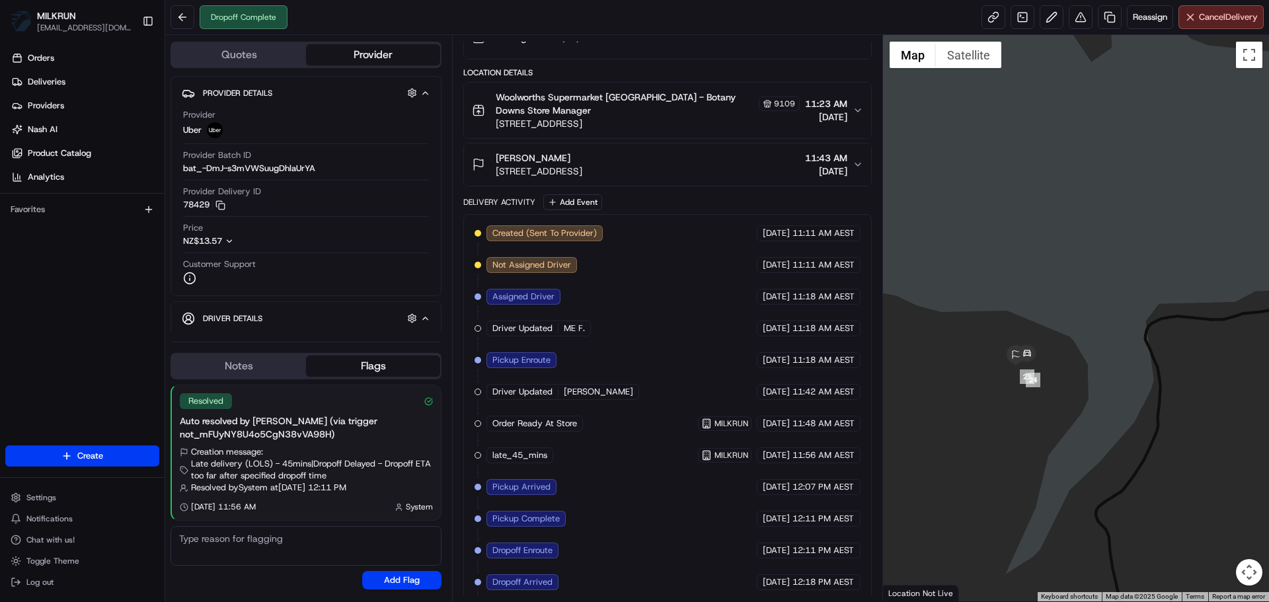
scroll to position [0, 0]
